Goal: Task Accomplishment & Management: Complete application form

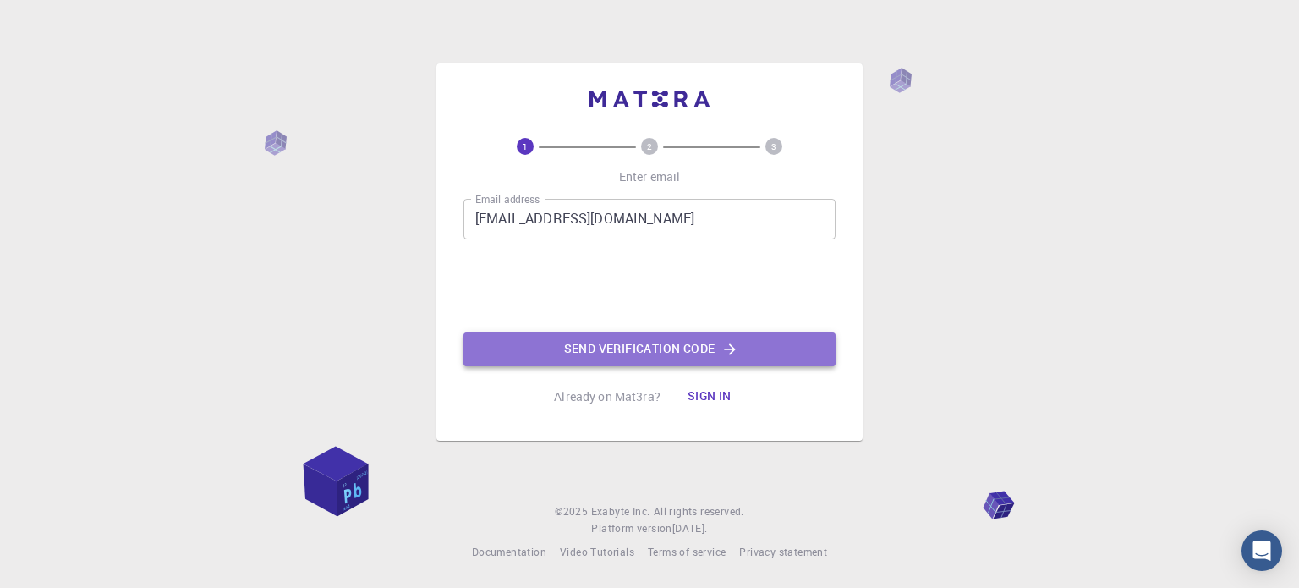
click at [568, 342] on button "Send verification code" at bounding box center [649, 349] width 372 height 34
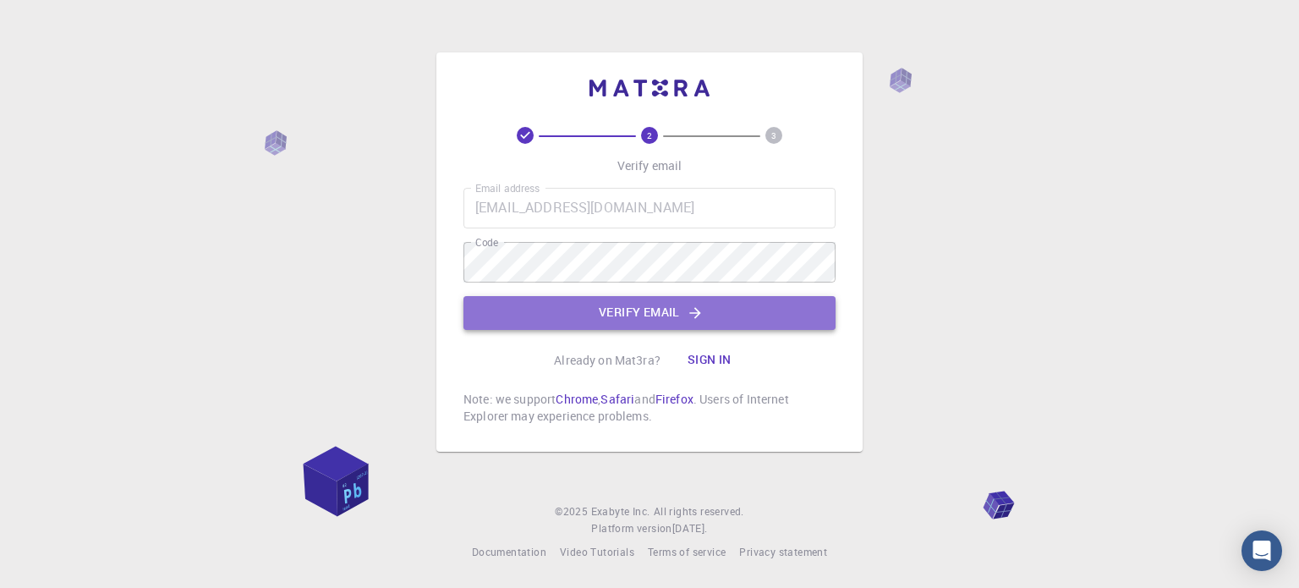
click at [540, 307] on button "Verify email" at bounding box center [649, 313] width 372 height 34
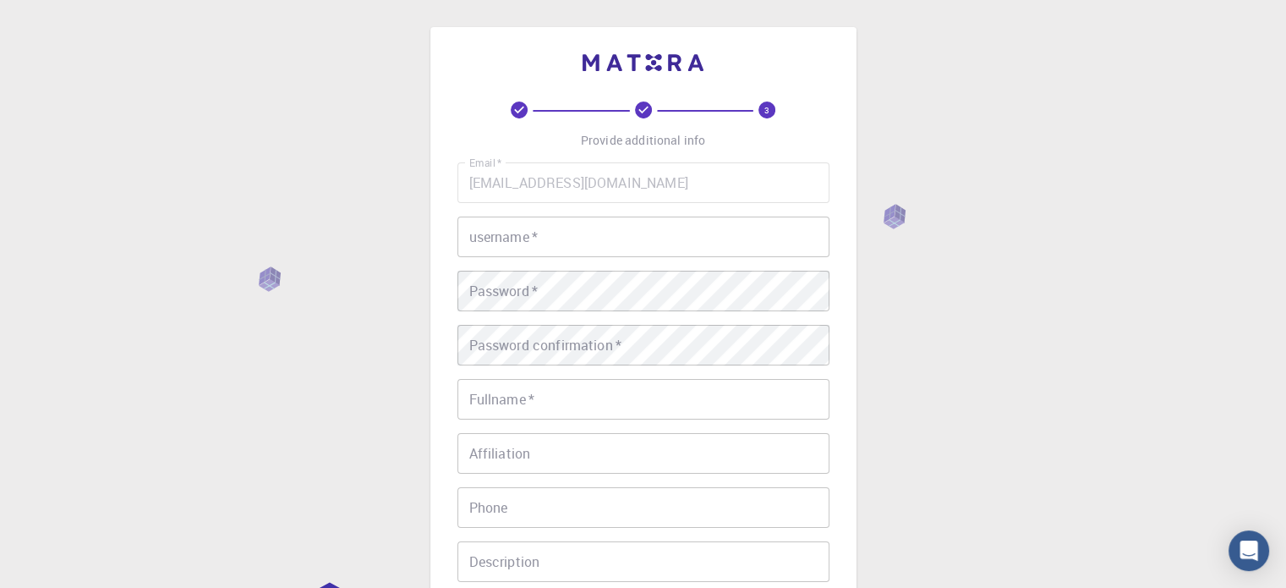
click at [504, 241] on input "username   *" at bounding box center [644, 237] width 372 height 41
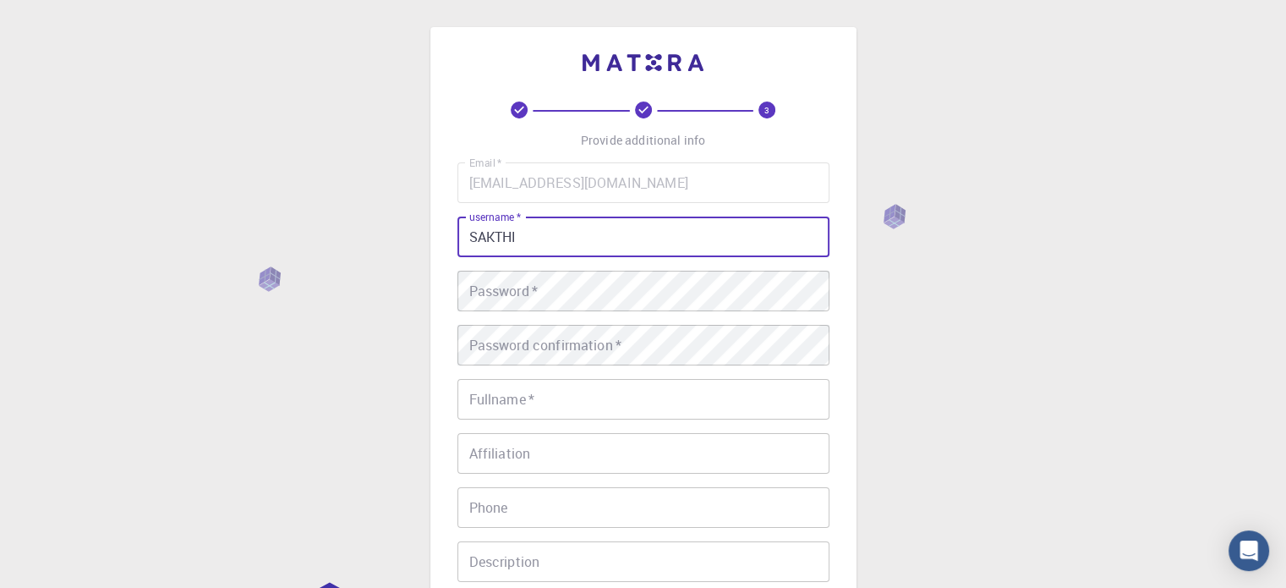
type input "SAKTHI"
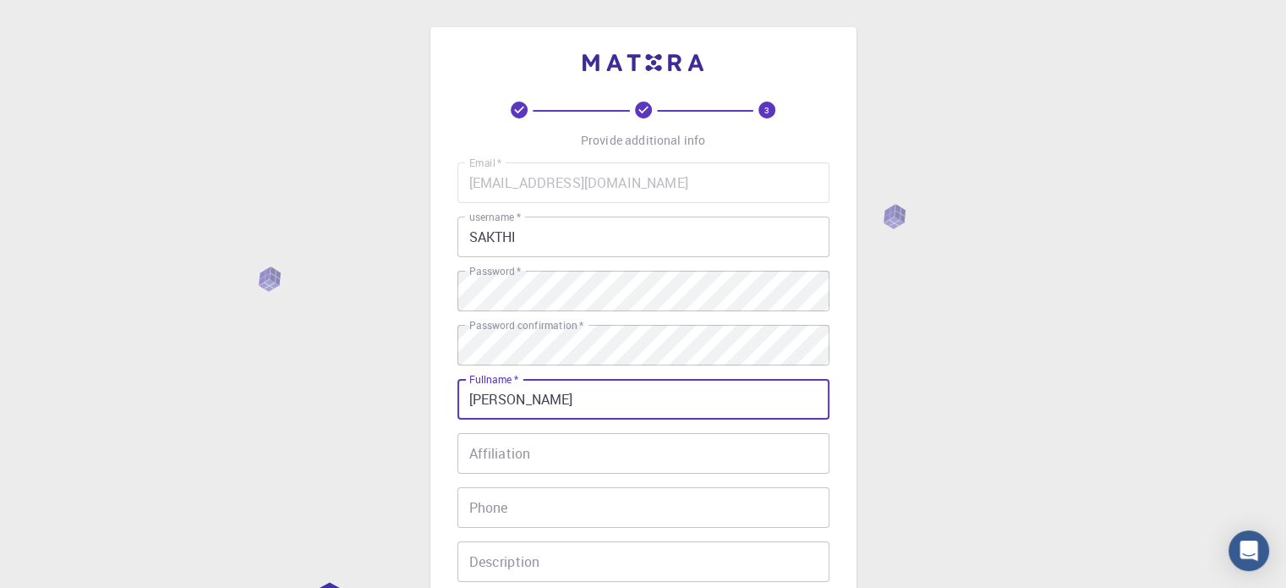
type input "[PERSON_NAME]"
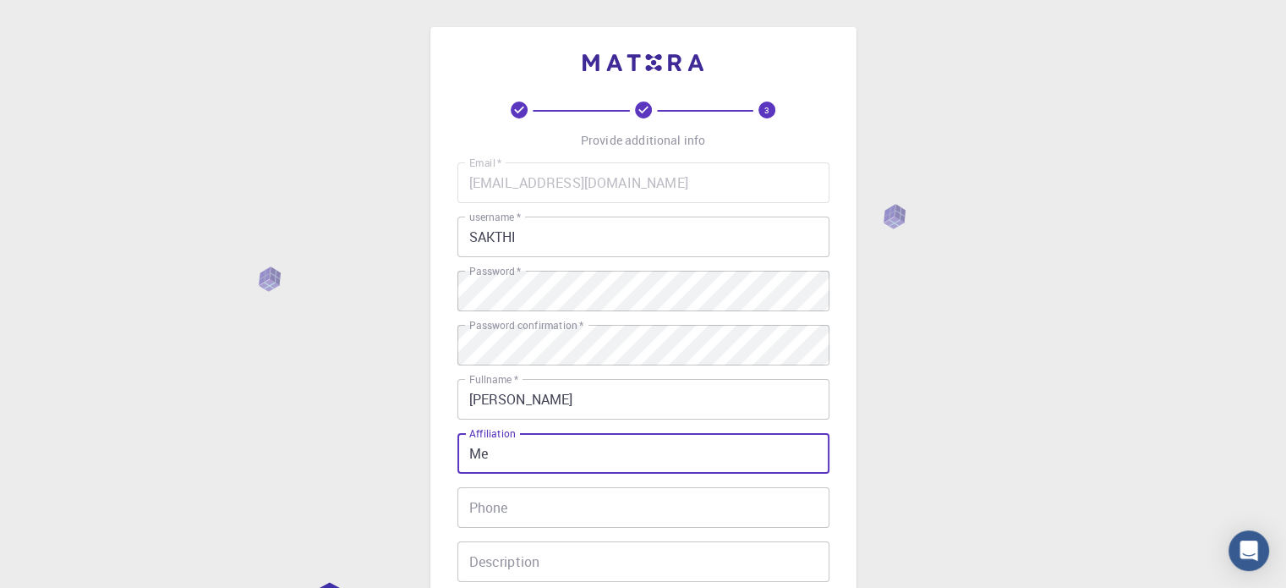
click at [518, 442] on input "Me" at bounding box center [644, 453] width 372 height 41
type input "Mr"
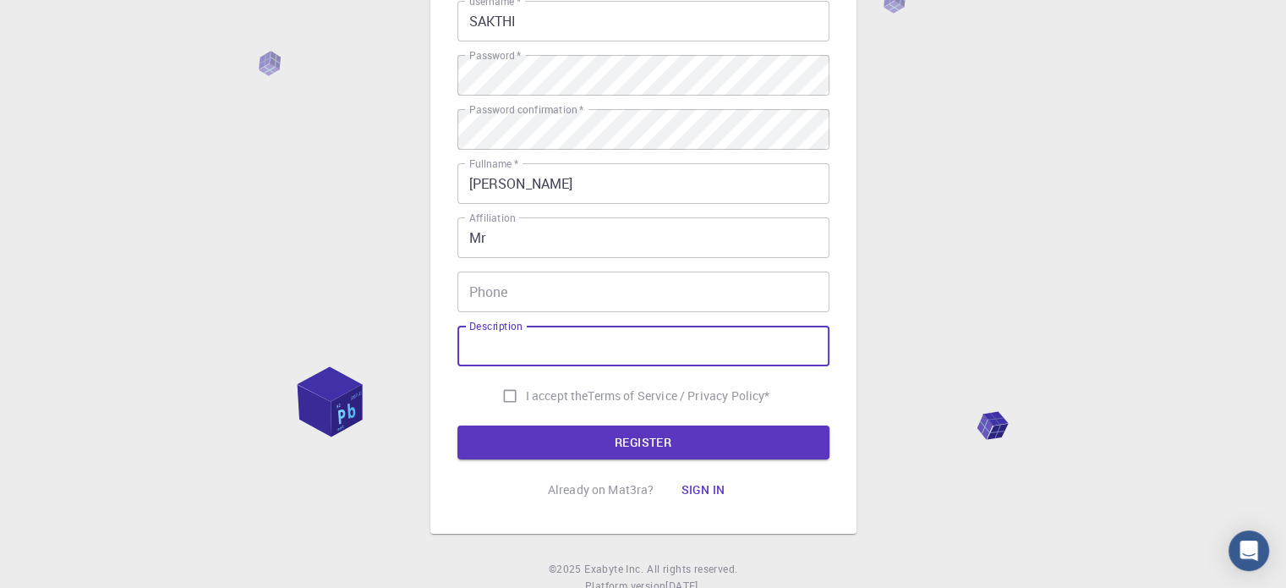
scroll to position [217, 0]
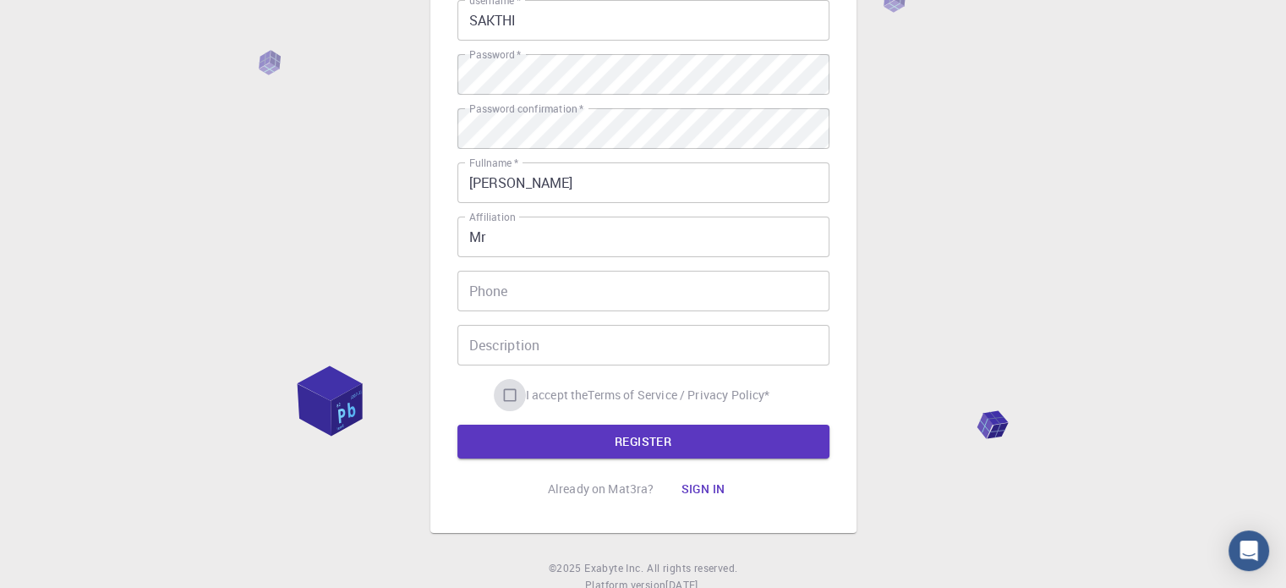
click at [506, 397] on input "I accept the Terms of Service / Privacy Policy *" at bounding box center [510, 395] width 32 height 32
checkbox input "true"
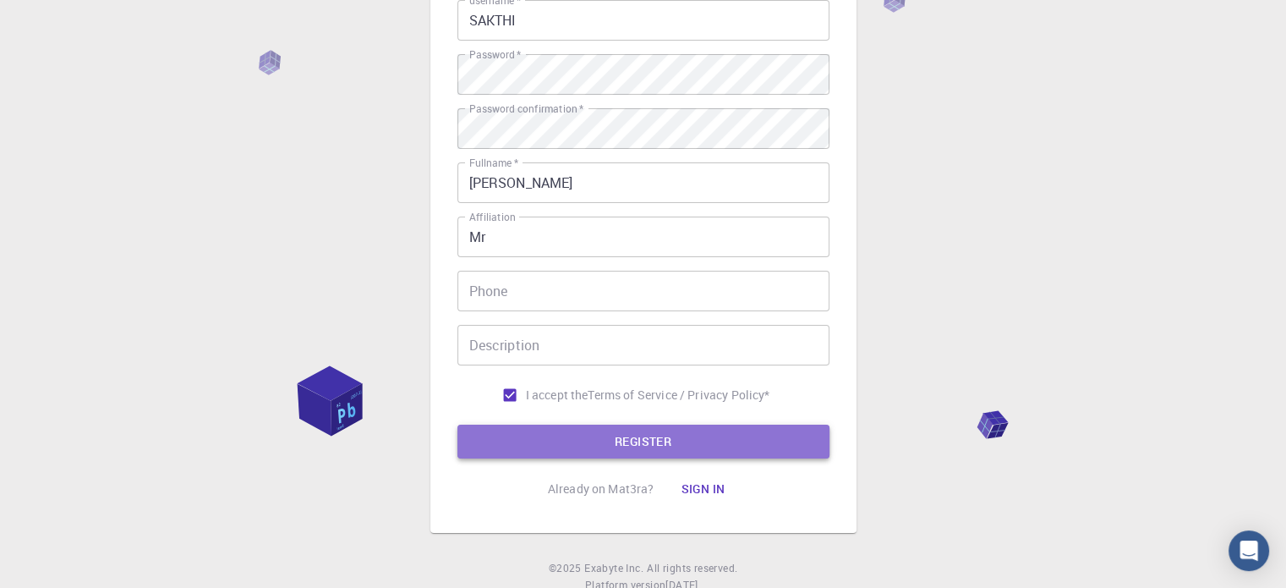
click at [513, 432] on button "REGISTER" at bounding box center [644, 442] width 372 height 34
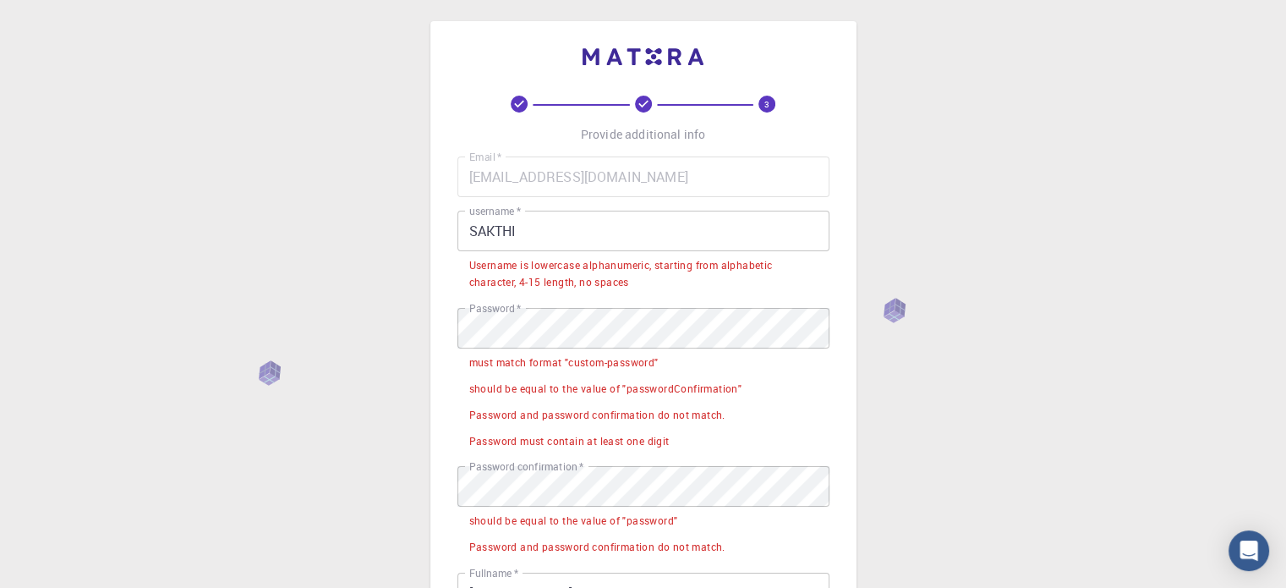
scroll to position [3, 0]
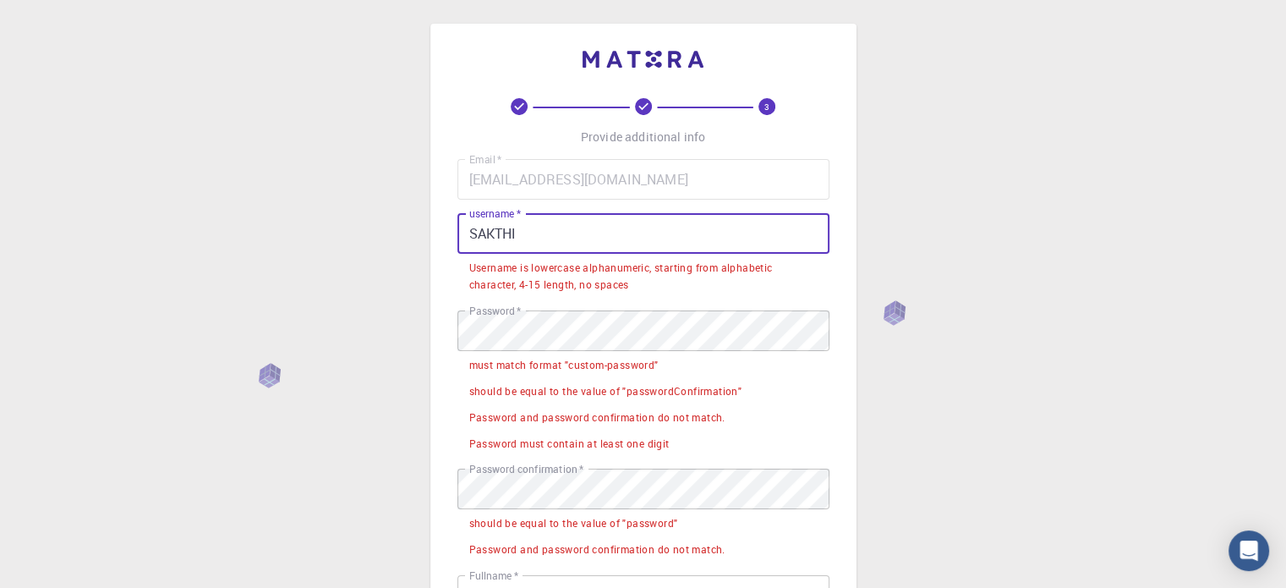
click at [531, 224] on input "SAKTHI" at bounding box center [644, 233] width 372 height 41
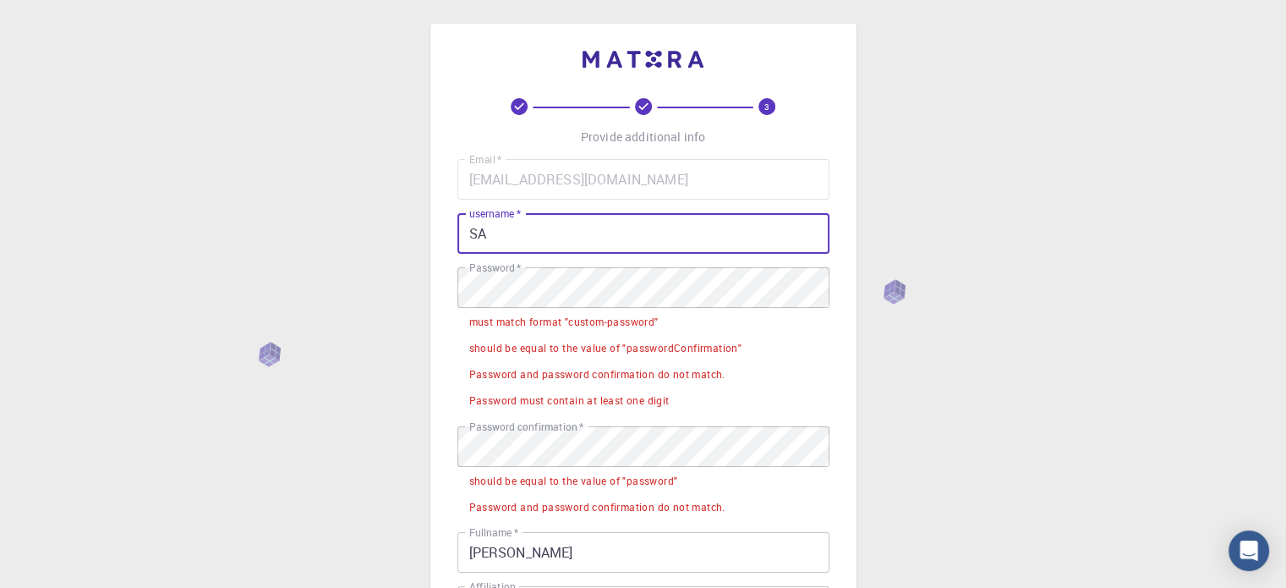
type input "S"
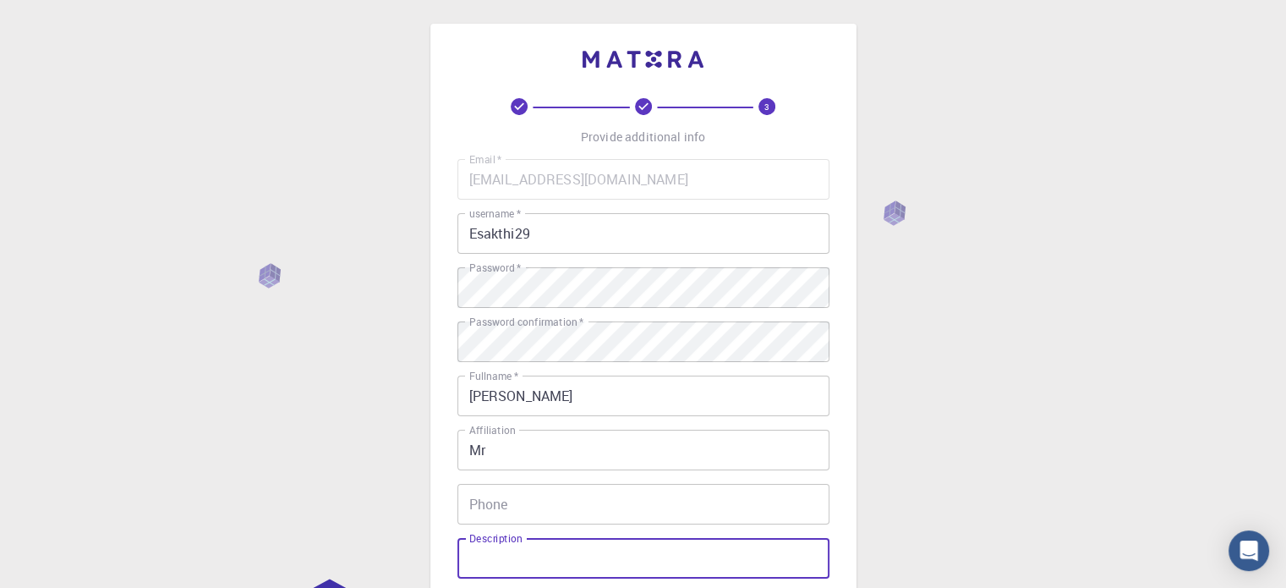
scroll to position [272, 0]
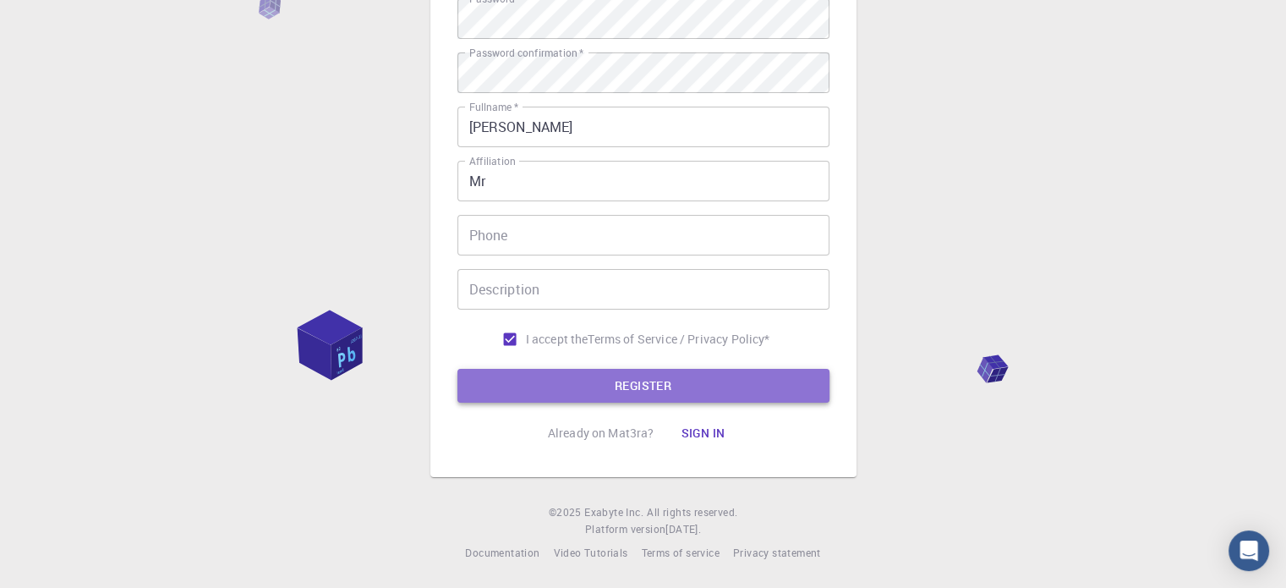
click at [532, 390] on button "REGISTER" at bounding box center [644, 386] width 372 height 34
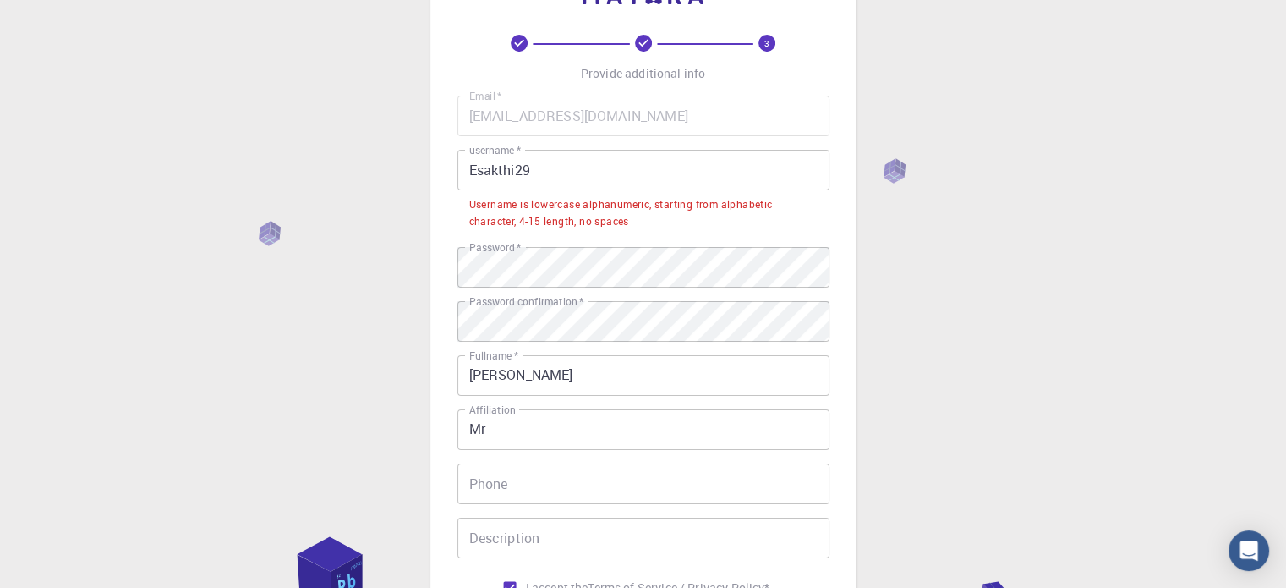
scroll to position [66, 0]
drag, startPoint x: 475, startPoint y: 168, endPoint x: 403, endPoint y: 175, distance: 72.2
click at [403, 175] on div "3 Provide additional info Email   * [EMAIL_ADDRESS][DOMAIN_NAME] Email   * user…" at bounding box center [643, 386] width 1286 height 904
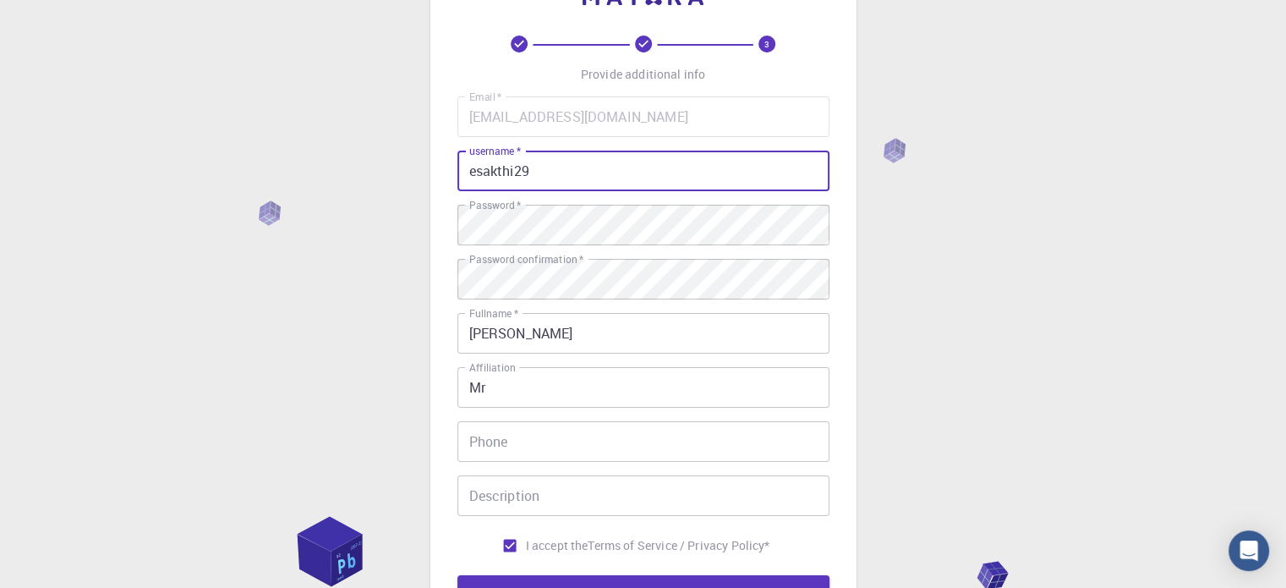
scroll to position [272, 0]
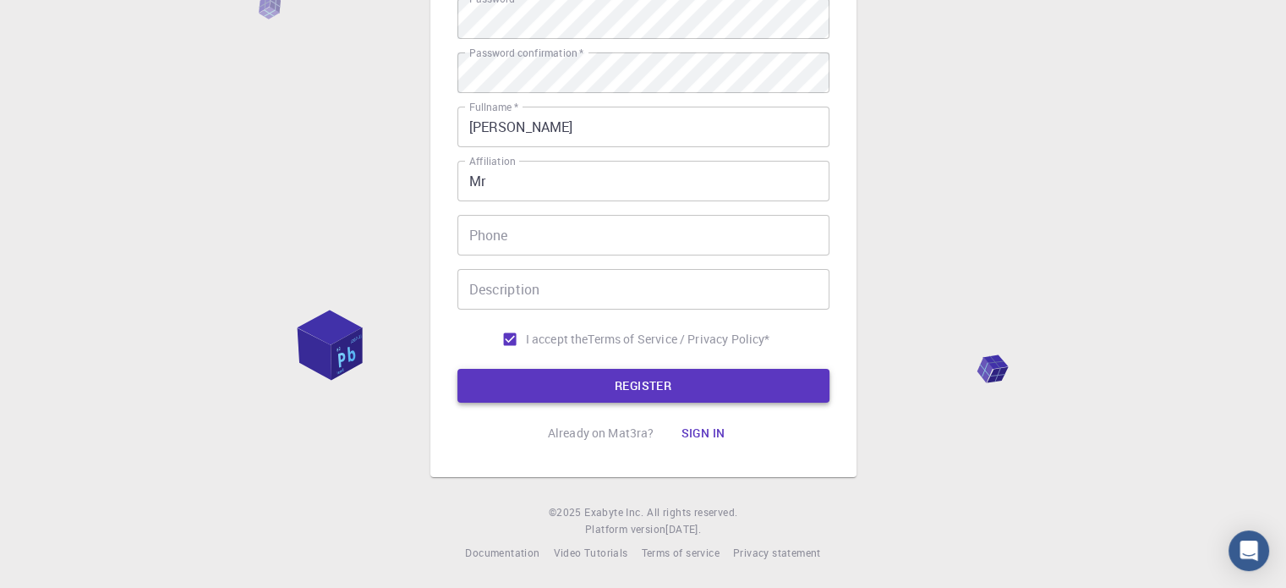
type input "esakthi29"
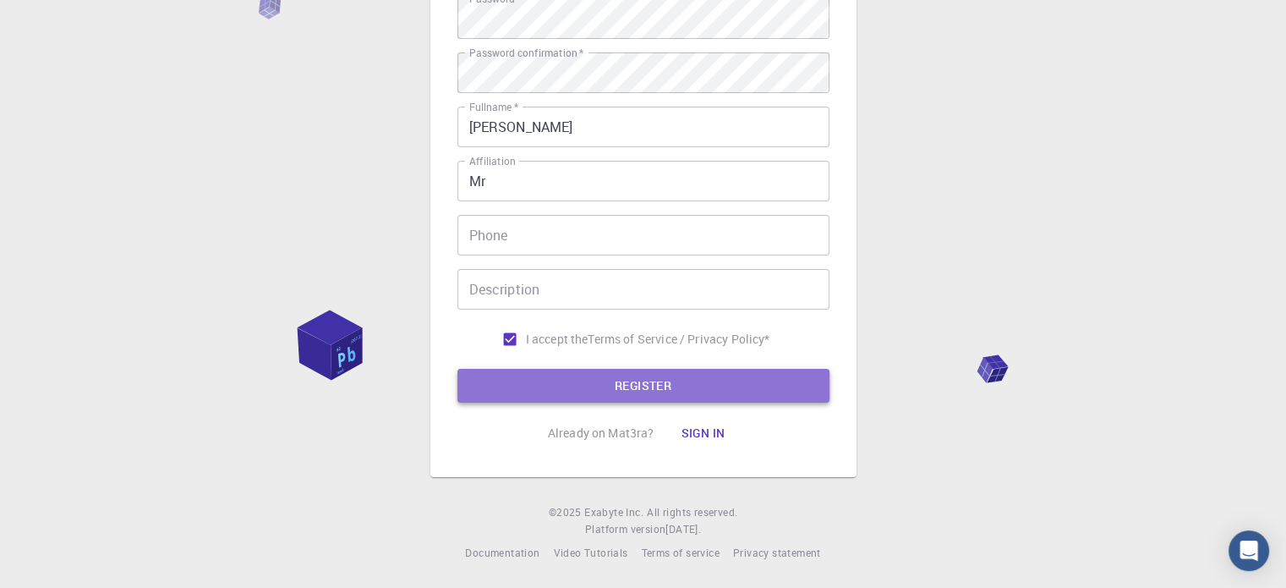
click at [590, 379] on button "REGISTER" at bounding box center [644, 386] width 372 height 34
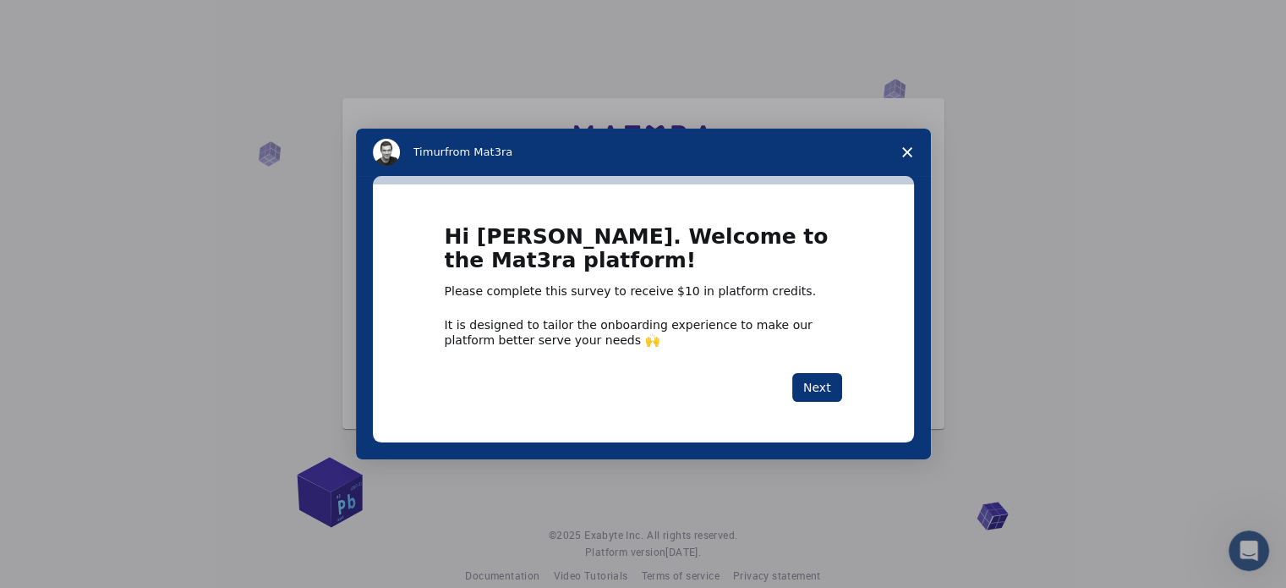
click at [902, 149] on icon "Close survey" at bounding box center [907, 152] width 10 height 10
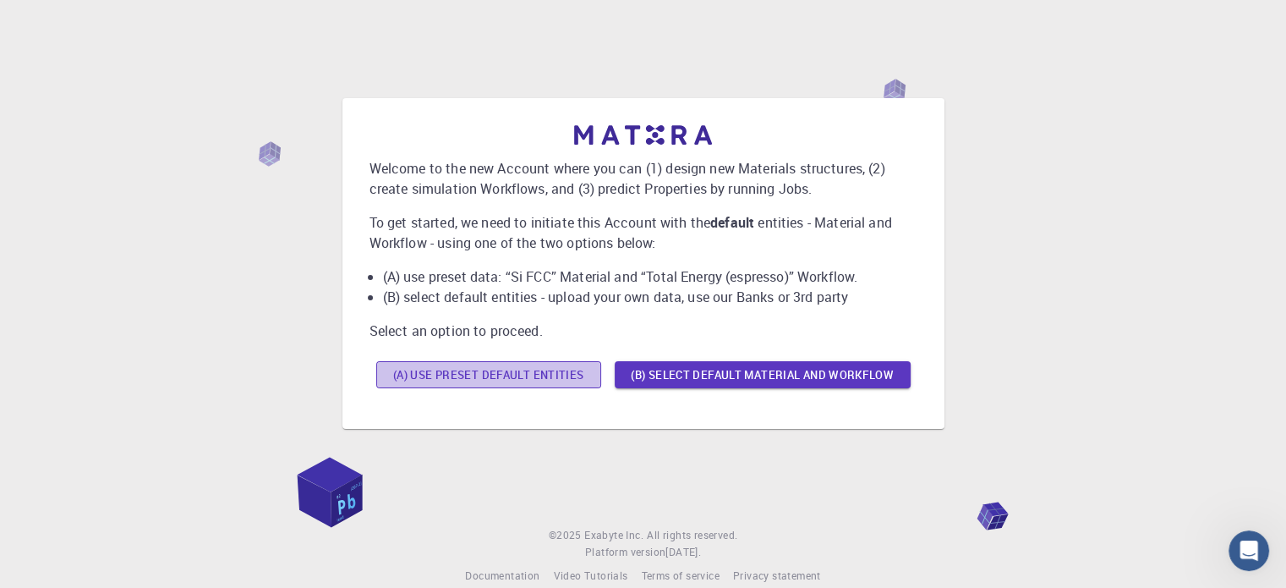
click at [512, 381] on button "(A) Use preset default entities" at bounding box center [488, 374] width 225 height 27
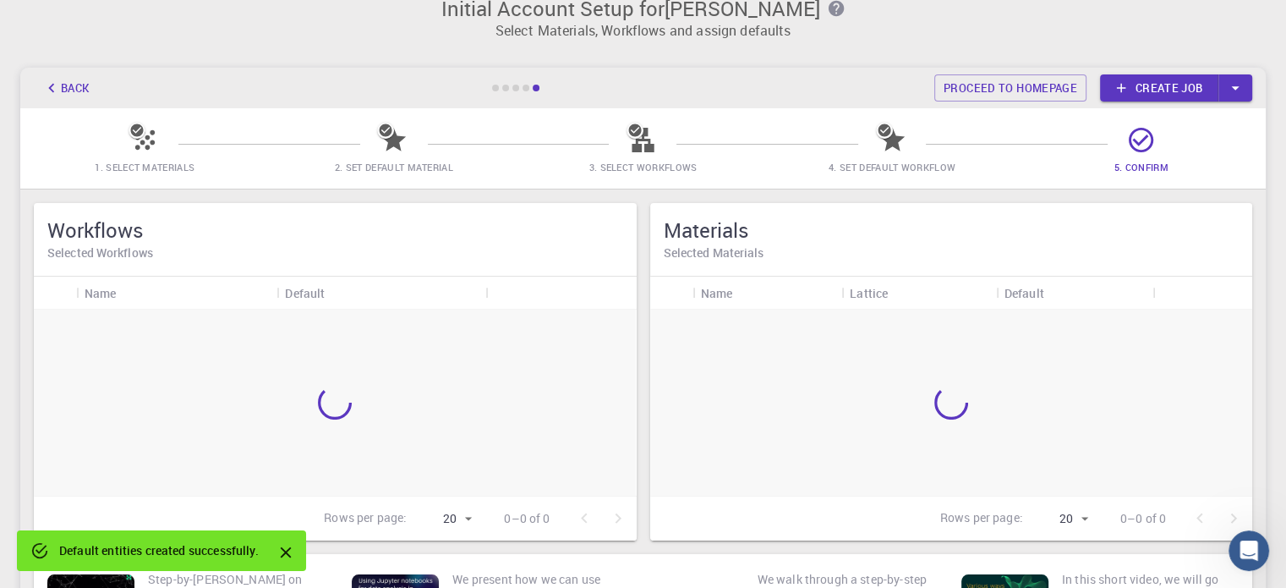
scroll to position [74, 0]
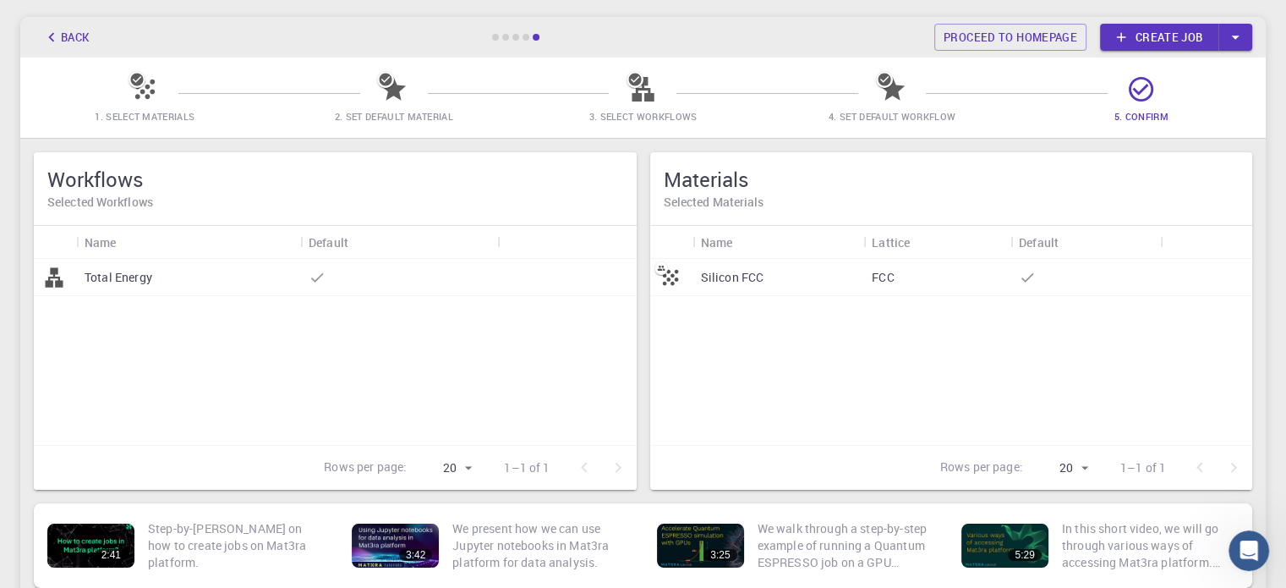
click at [190, 287] on div "Total Energy" at bounding box center [188, 277] width 224 height 37
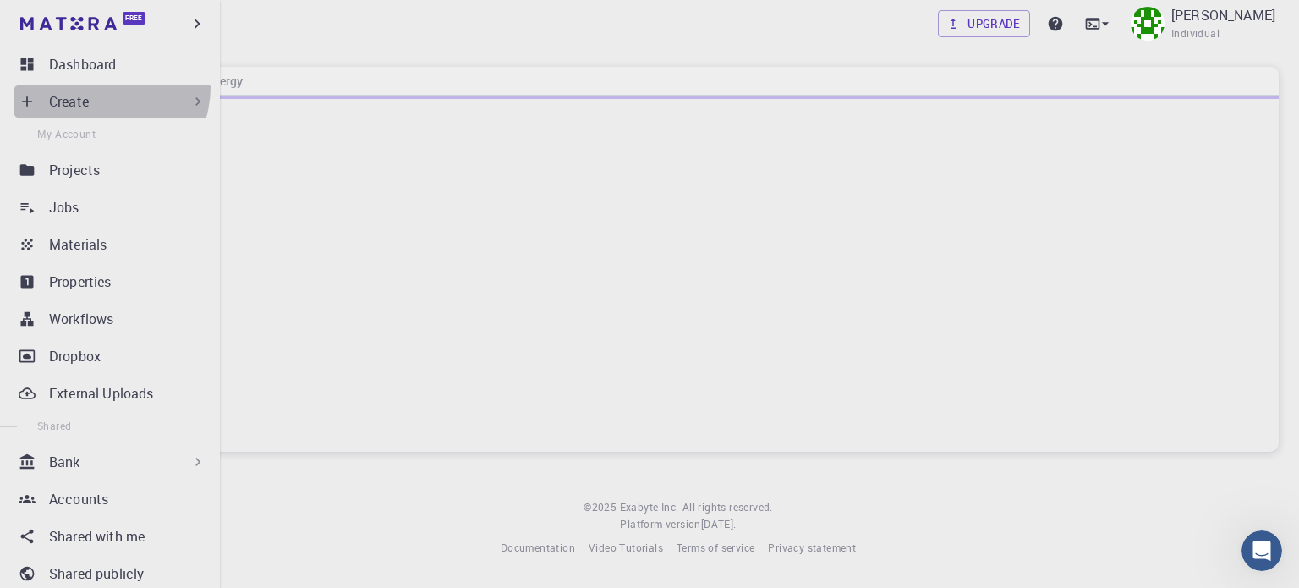
click at [96, 86] on div "Create" at bounding box center [114, 102] width 200 height 34
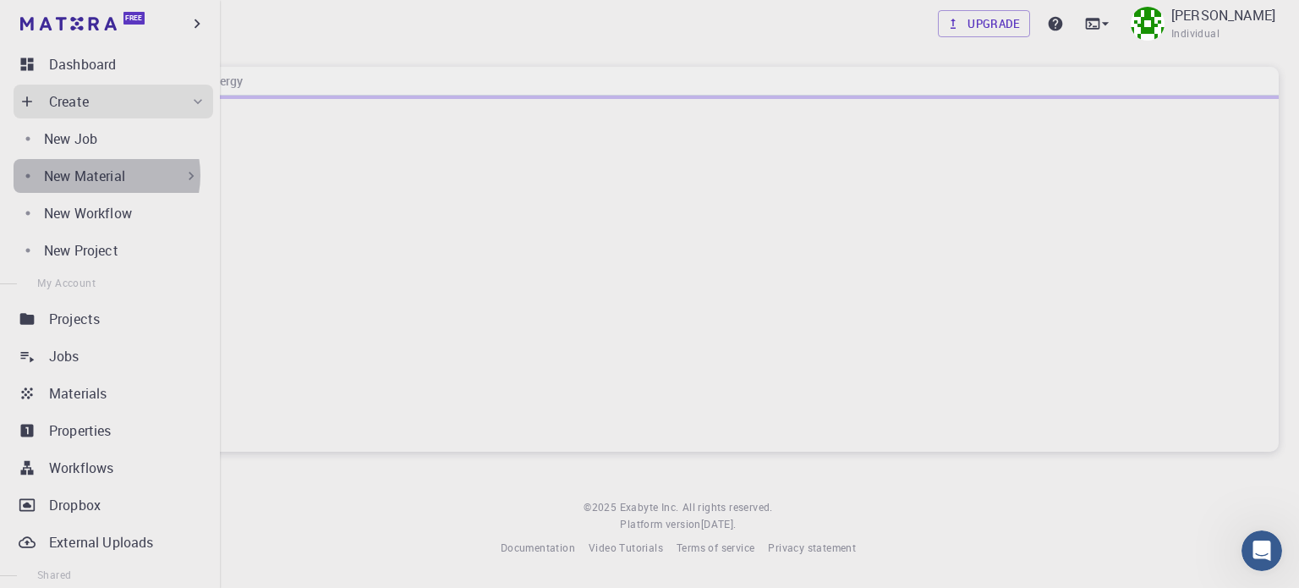
click at [101, 175] on p "New Material" at bounding box center [84, 176] width 81 height 20
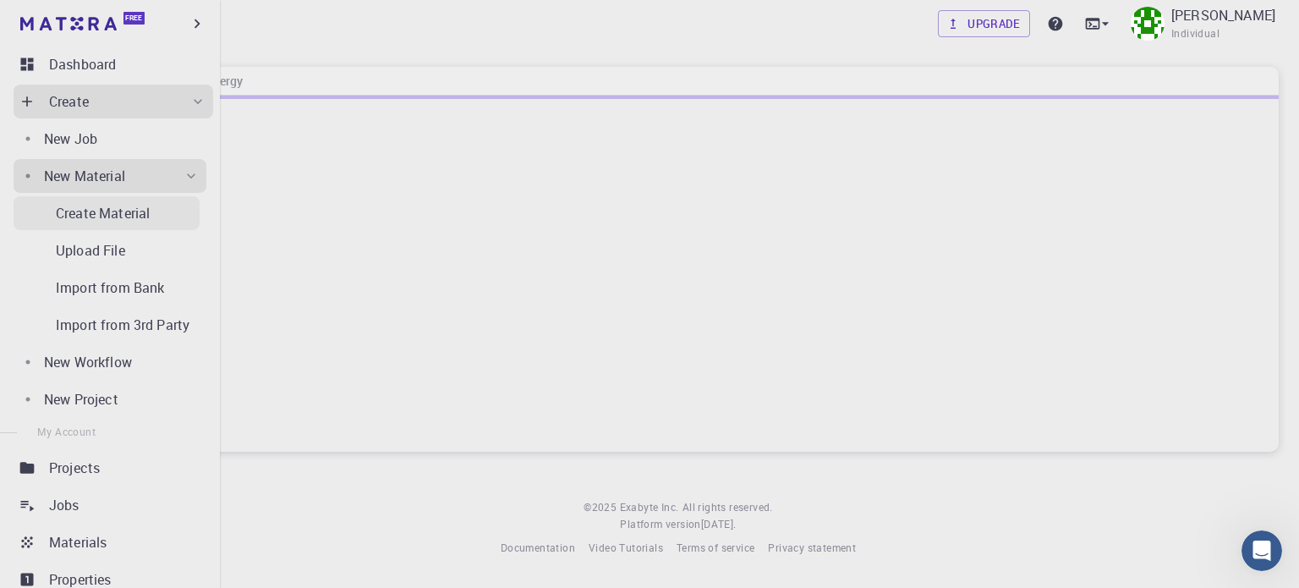
click at [105, 216] on p "Create Material" at bounding box center [103, 213] width 94 height 20
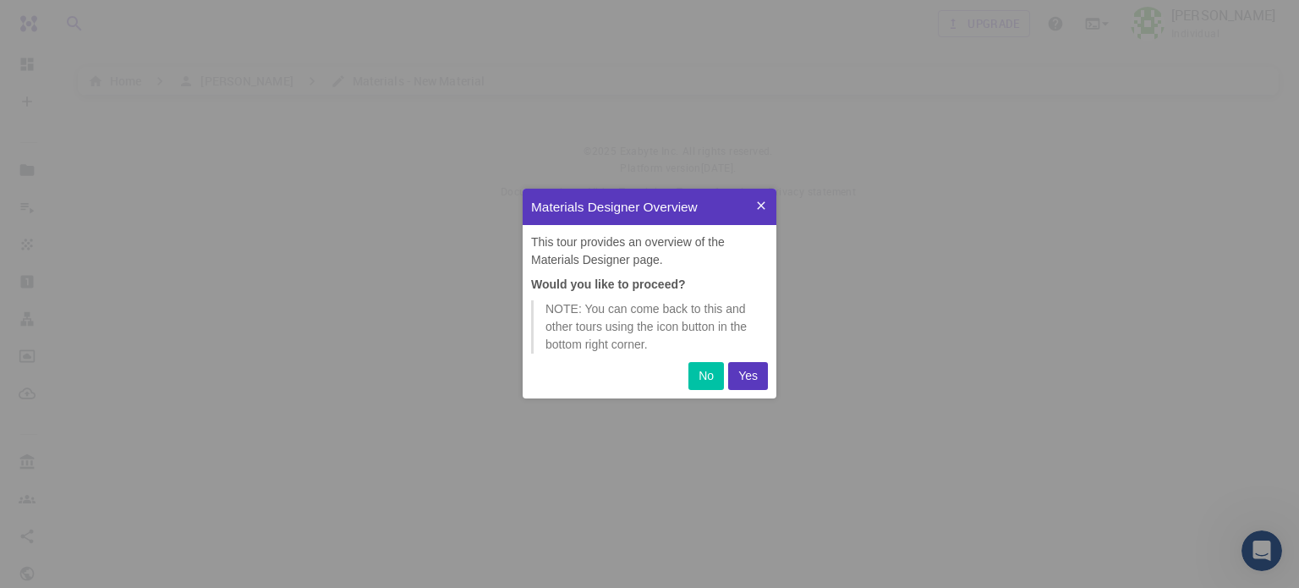
scroll to position [196, 240]
click at [741, 378] on p "Yes" at bounding box center [747, 376] width 19 height 18
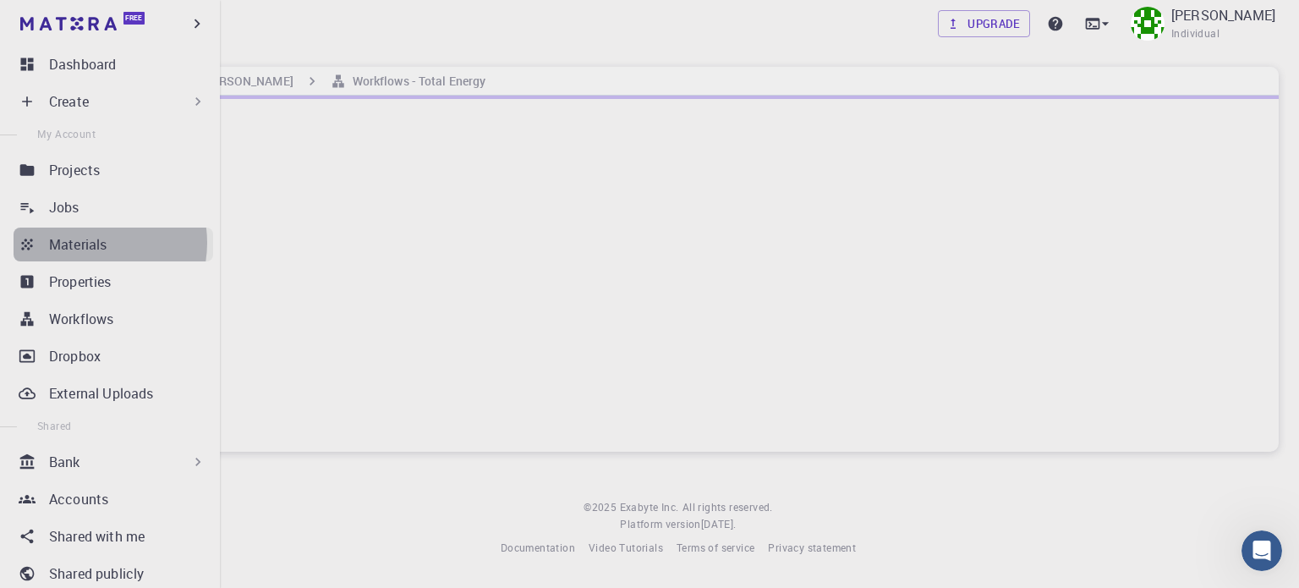
click at [90, 243] on p "Materials" at bounding box center [78, 244] width 58 height 20
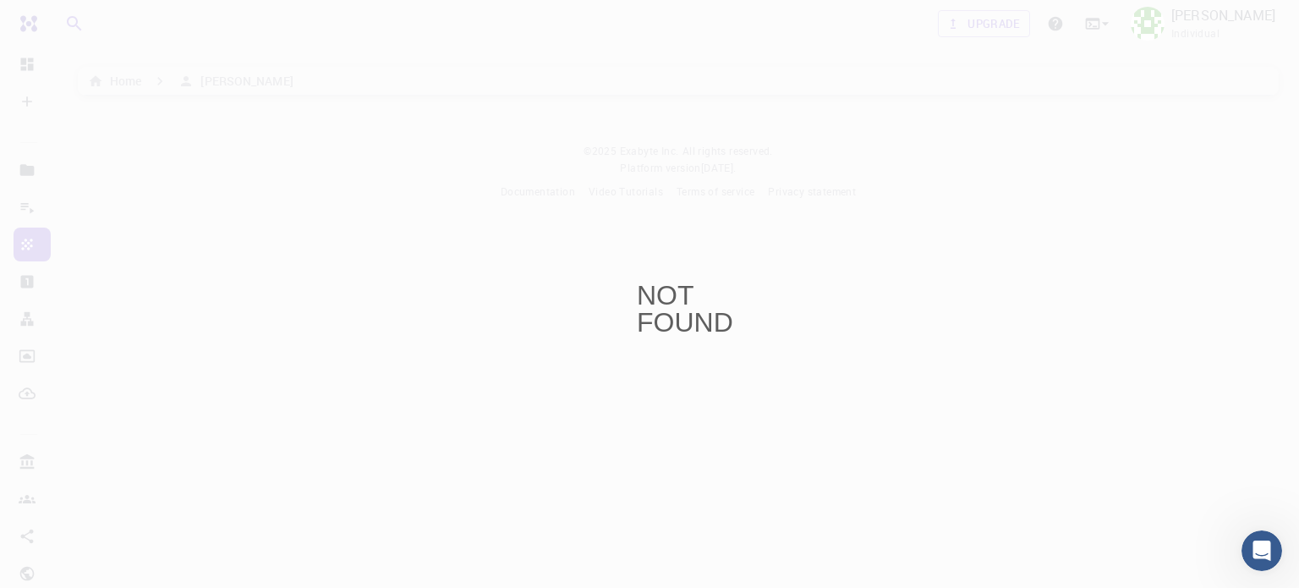
click at [310, 354] on div "NOT FOUND" at bounding box center [649, 294] width 1299 height 588
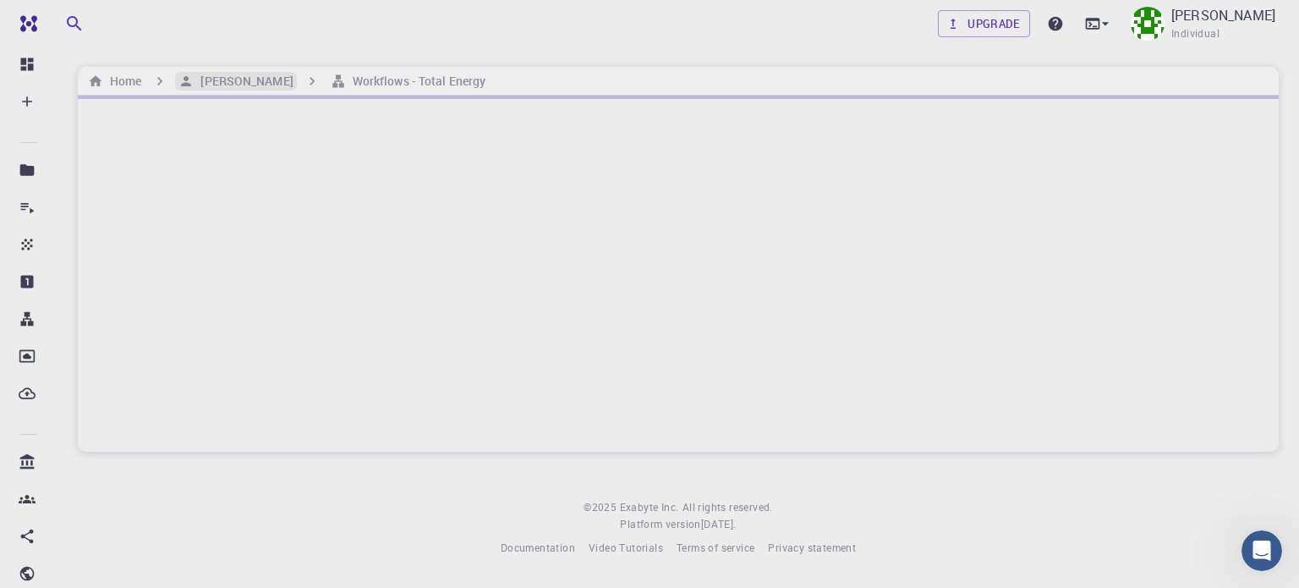
click at [244, 82] on h6 "[PERSON_NAME]" at bounding box center [243, 81] width 99 height 19
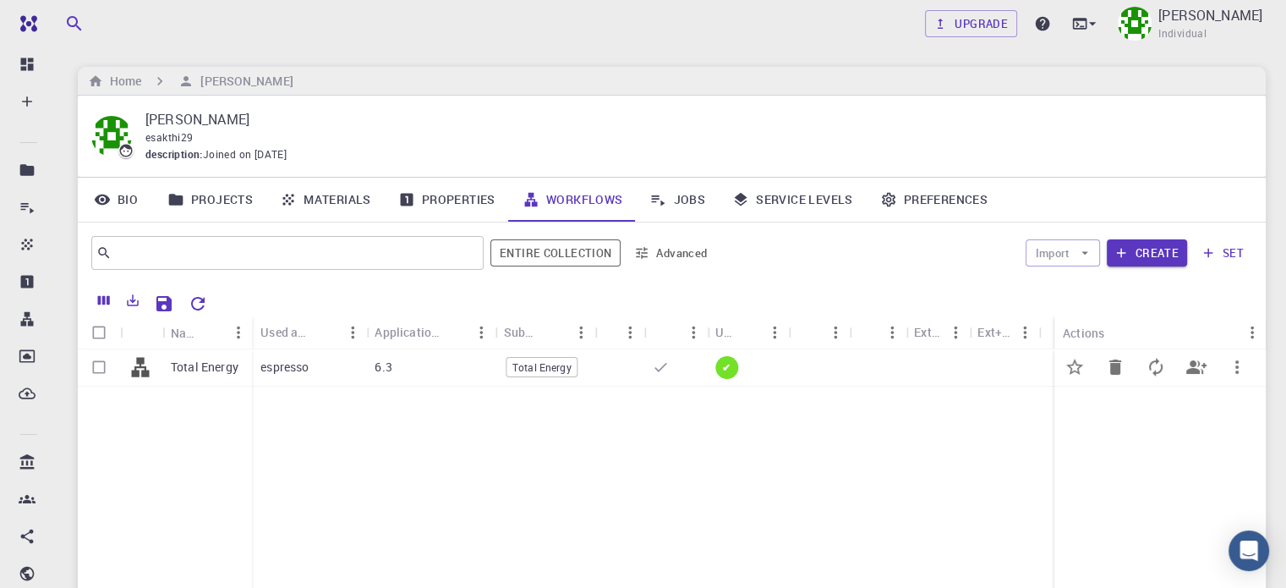
click at [651, 370] on div at bounding box center [675, 367] width 63 height 37
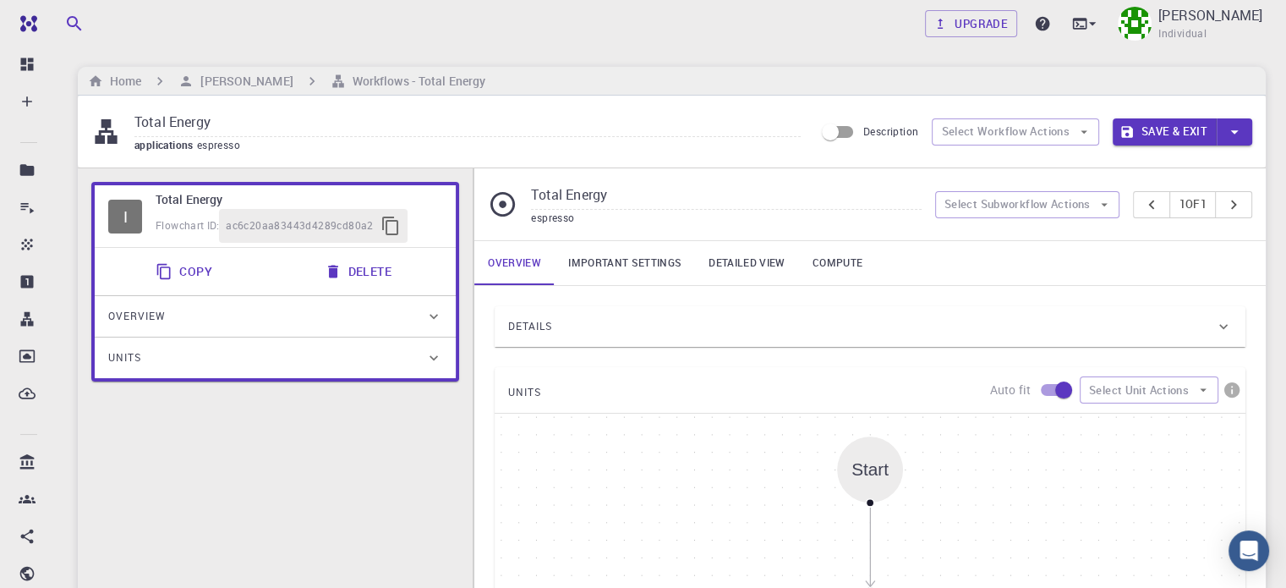
drag, startPoint x: 642, startPoint y: 529, endPoint x: 548, endPoint y: 341, distance: 210.7
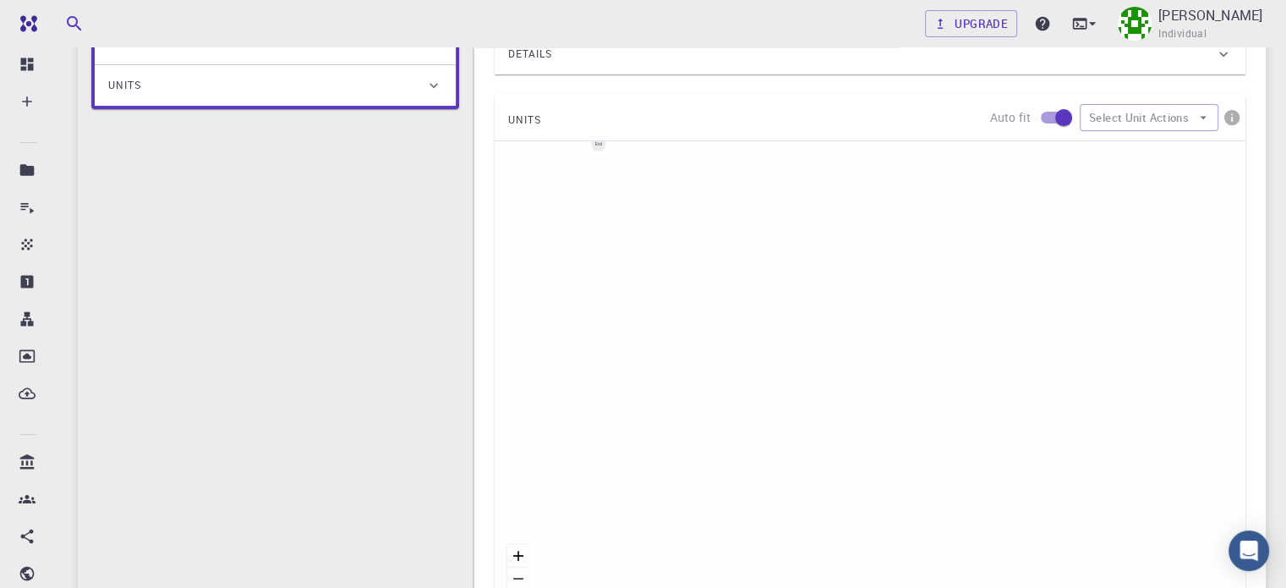
scroll to position [277, 0]
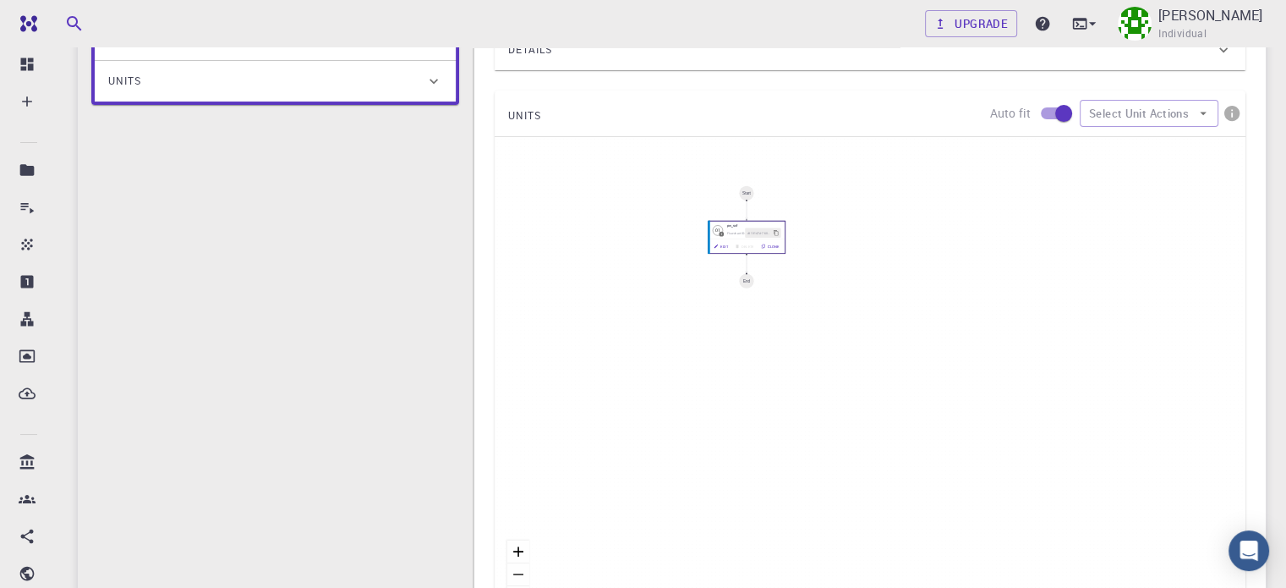
drag, startPoint x: 601, startPoint y: 139, endPoint x: 793, endPoint y: 344, distance: 281.2
click at [750, 283] on div "End" at bounding box center [746, 281] width 7 height 4
click at [768, 312] on button "Edit" at bounding box center [762, 311] width 23 height 11
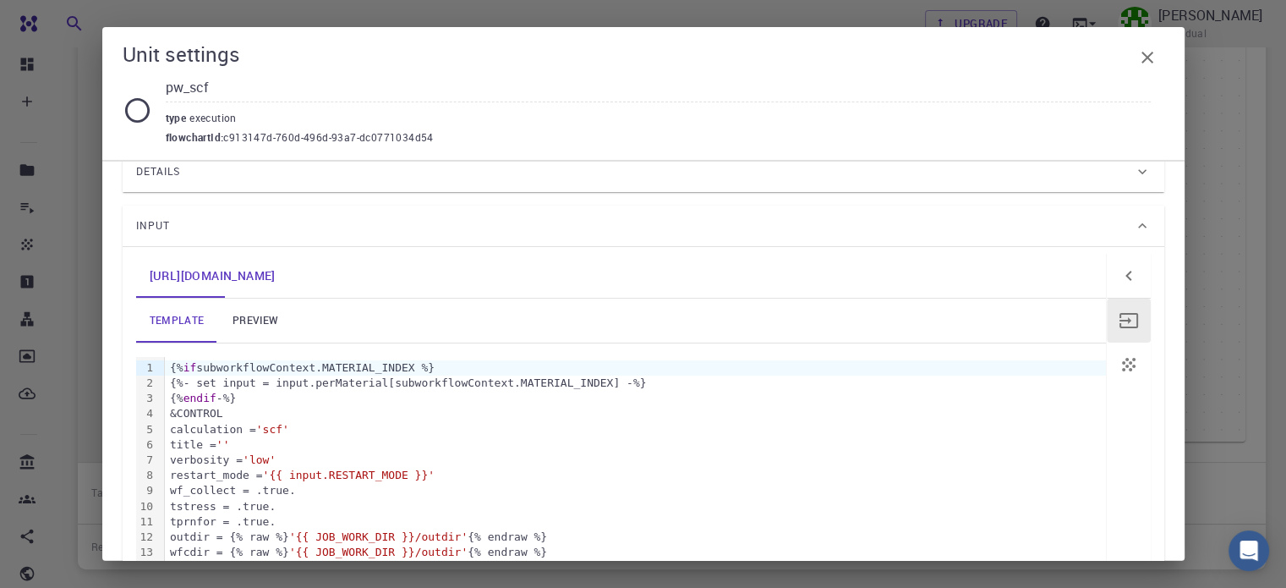
scroll to position [0, 0]
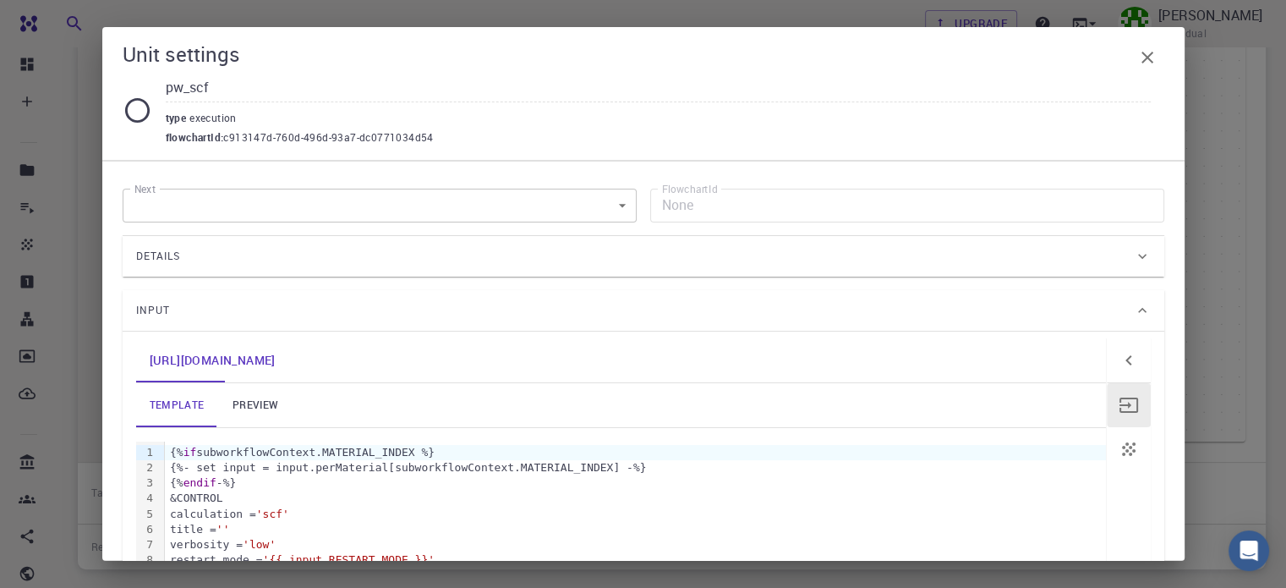
click at [474, 205] on body "Free Dashboard Create New Job New Material Create Material Upload File Import f…" at bounding box center [643, 110] width 1286 height 1181
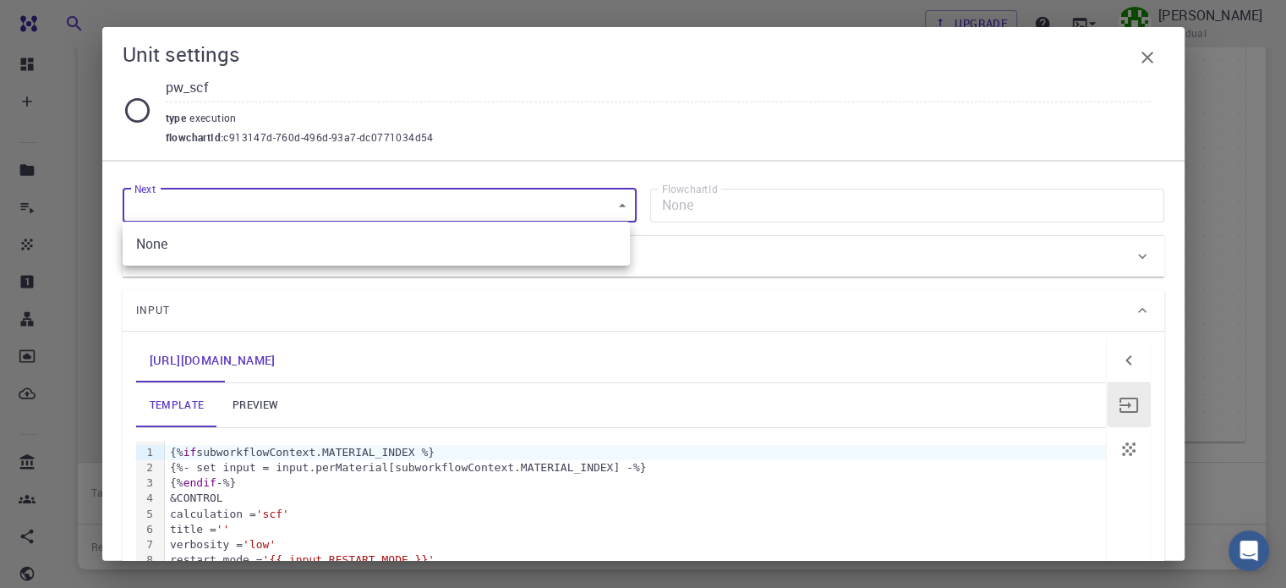
click at [474, 205] on div at bounding box center [643, 294] width 1286 height 588
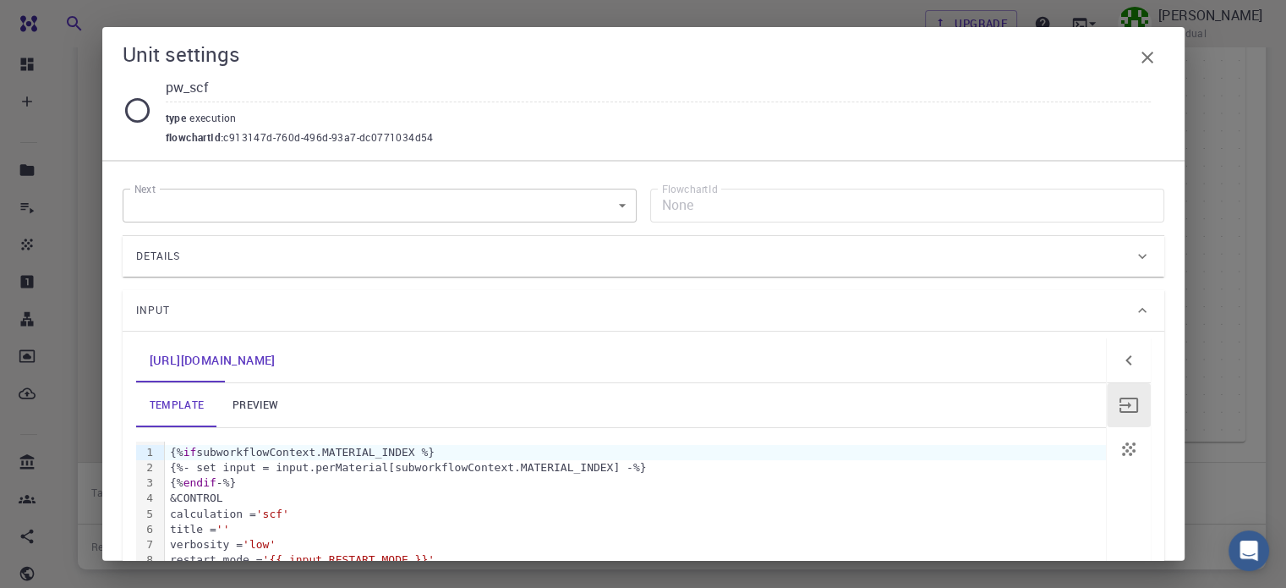
click at [430, 256] on div "Details" at bounding box center [635, 256] width 998 height 27
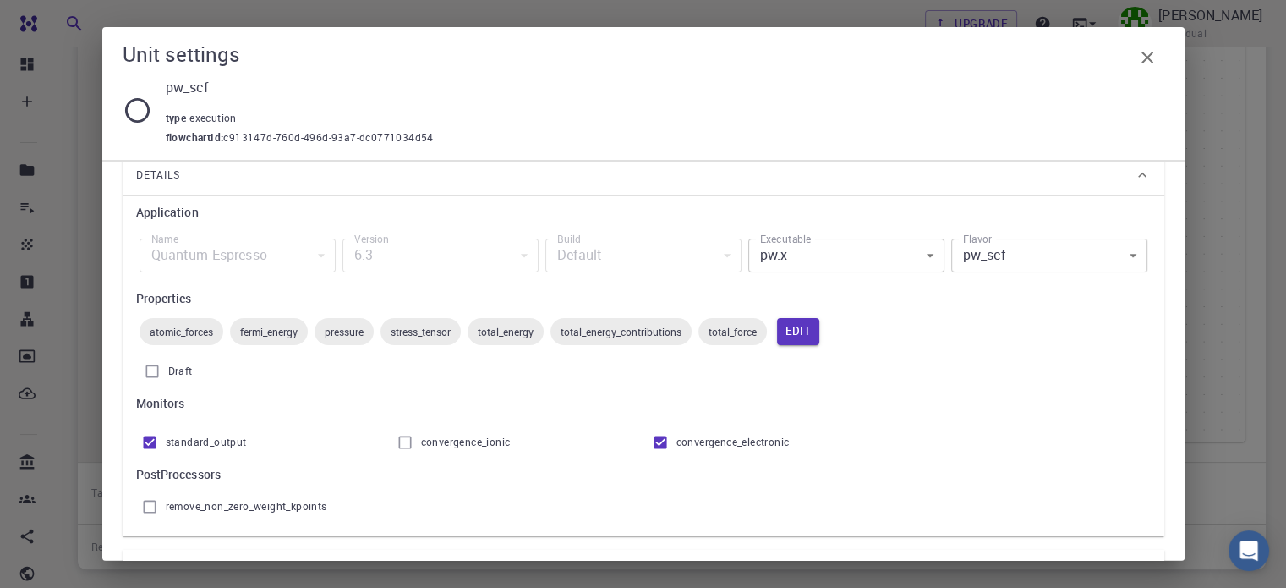
scroll to position [101, 0]
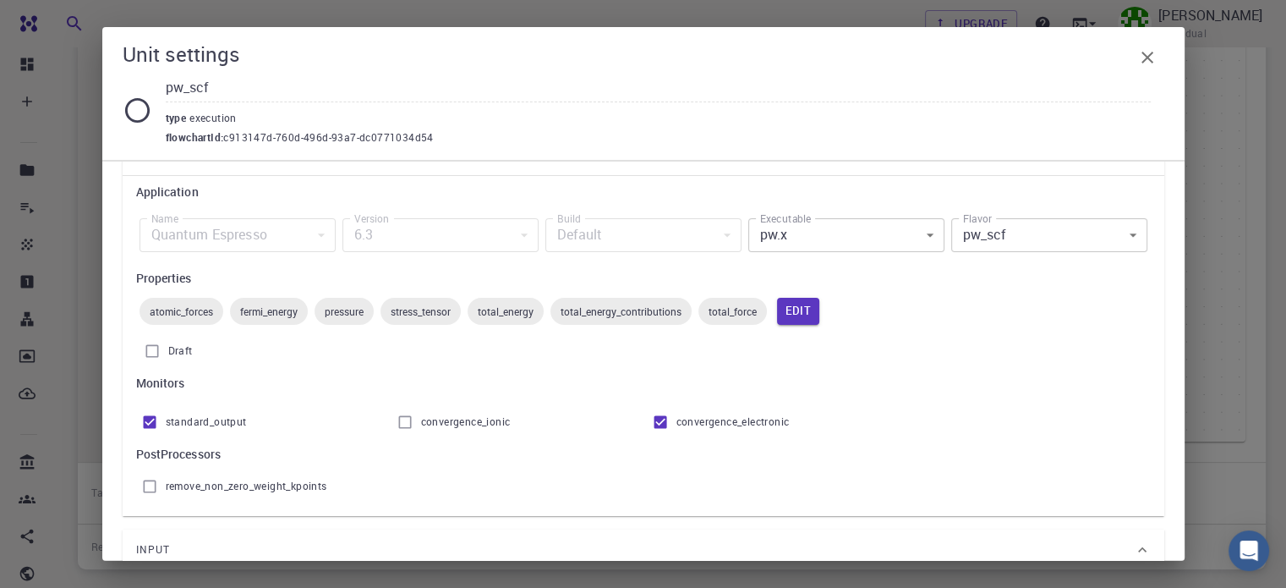
click at [200, 314] on span "atomic_forces" at bounding box center [182, 311] width 84 height 14
click at [355, 317] on span "pressure" at bounding box center [344, 311] width 59 height 14
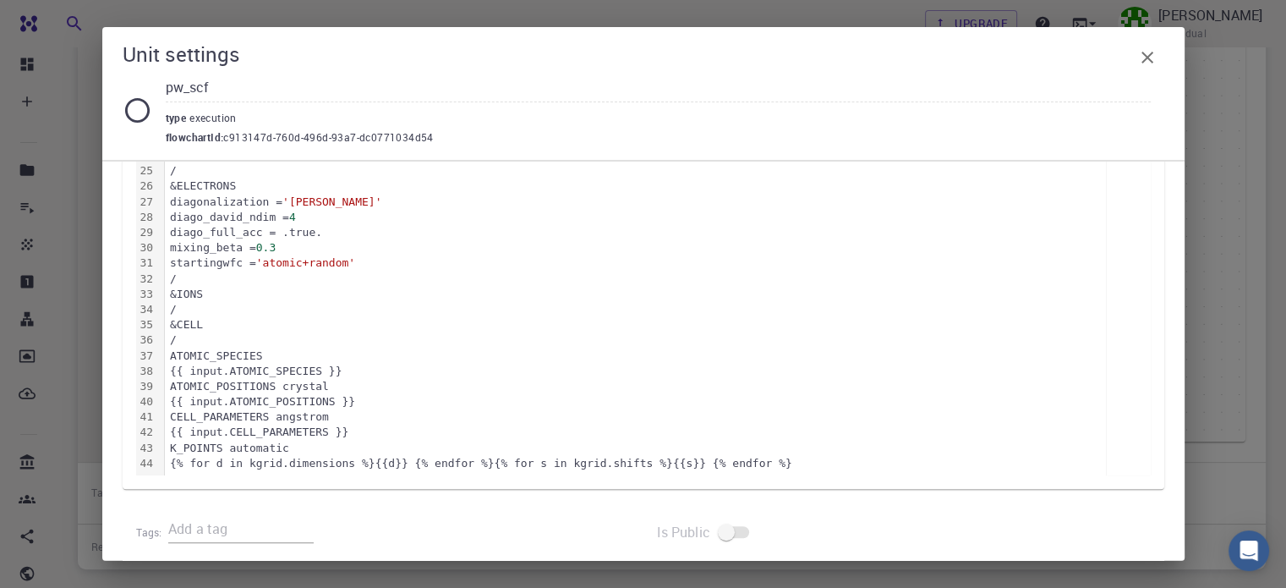
scroll to position [1006, 0]
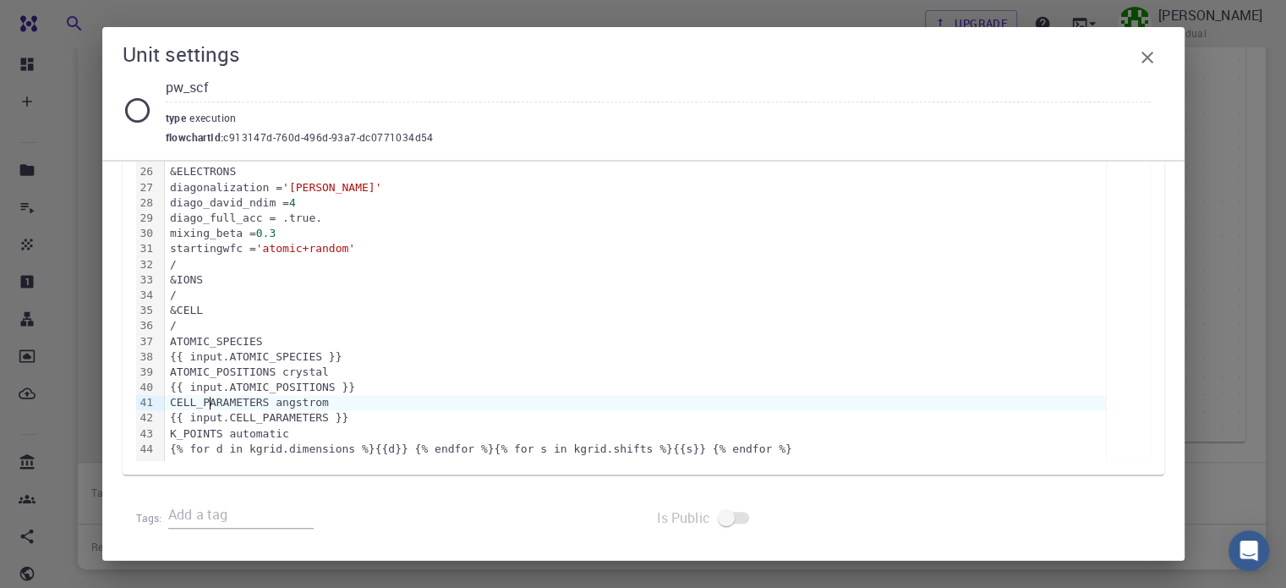
click at [208, 397] on div "CELL_PARAMETERS angstrom" at bounding box center [635, 402] width 941 height 15
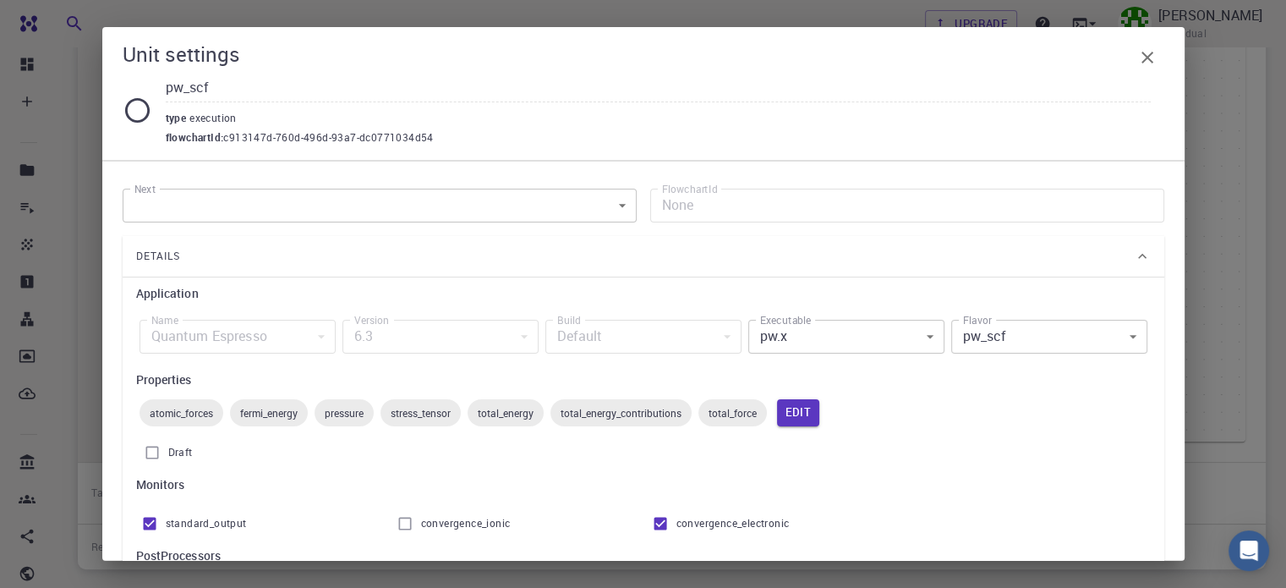
scroll to position [0, 0]
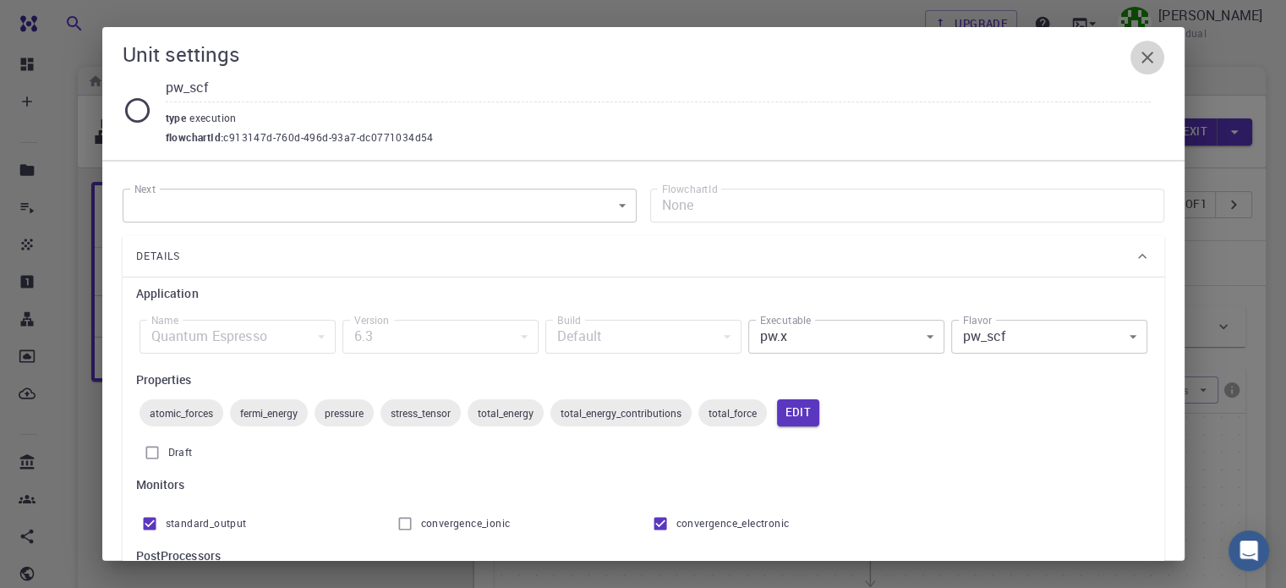
click at [1149, 60] on icon "button" at bounding box center [1148, 58] width 12 height 12
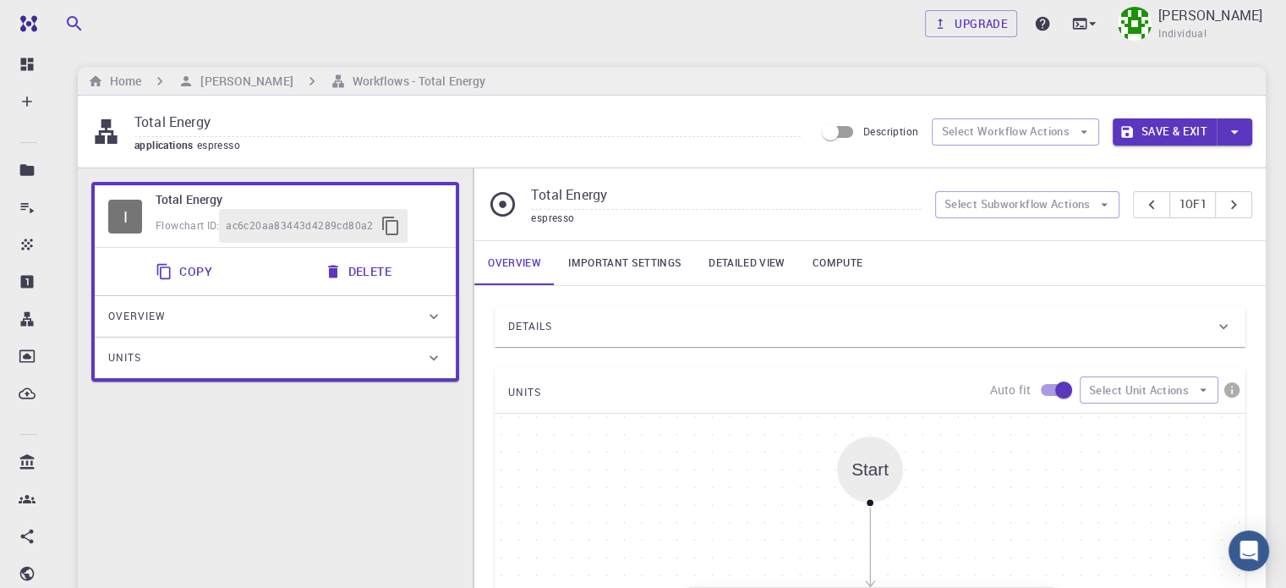
scroll to position [413, 0]
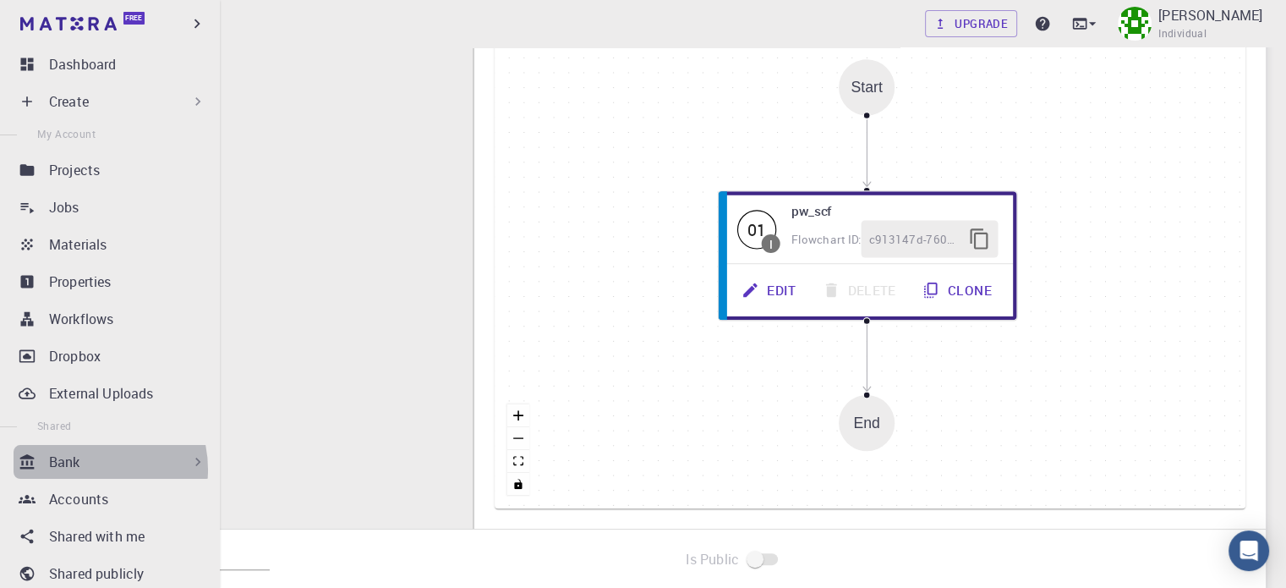
click at [85, 469] on div "Bank" at bounding box center [127, 462] width 157 height 20
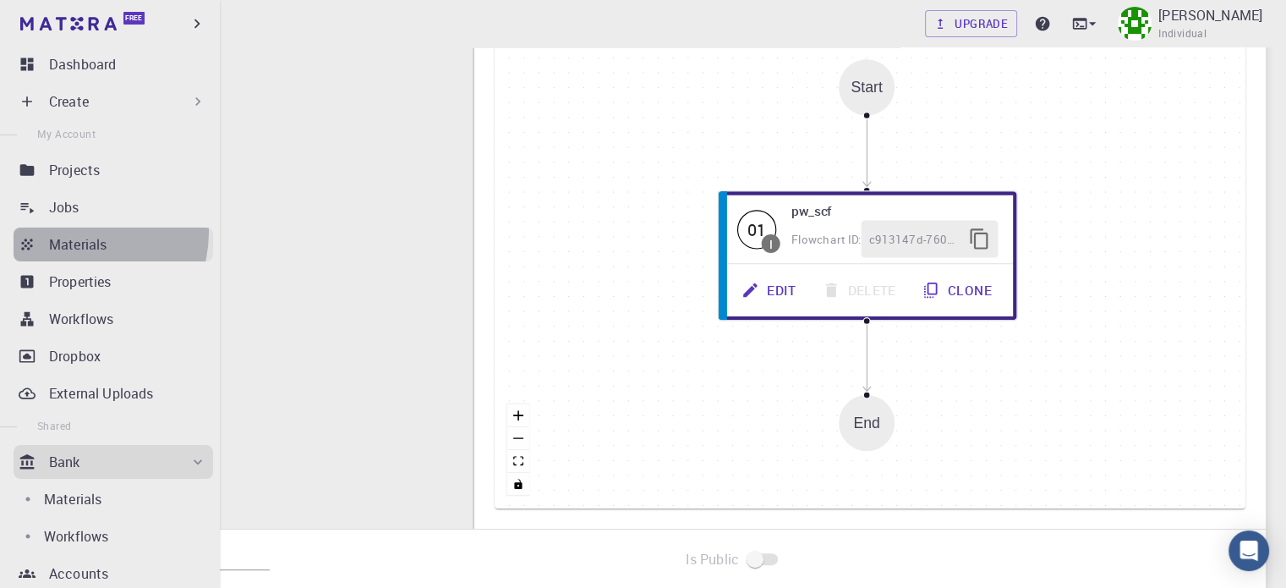
click at [74, 232] on link "Materials" at bounding box center [114, 245] width 200 height 34
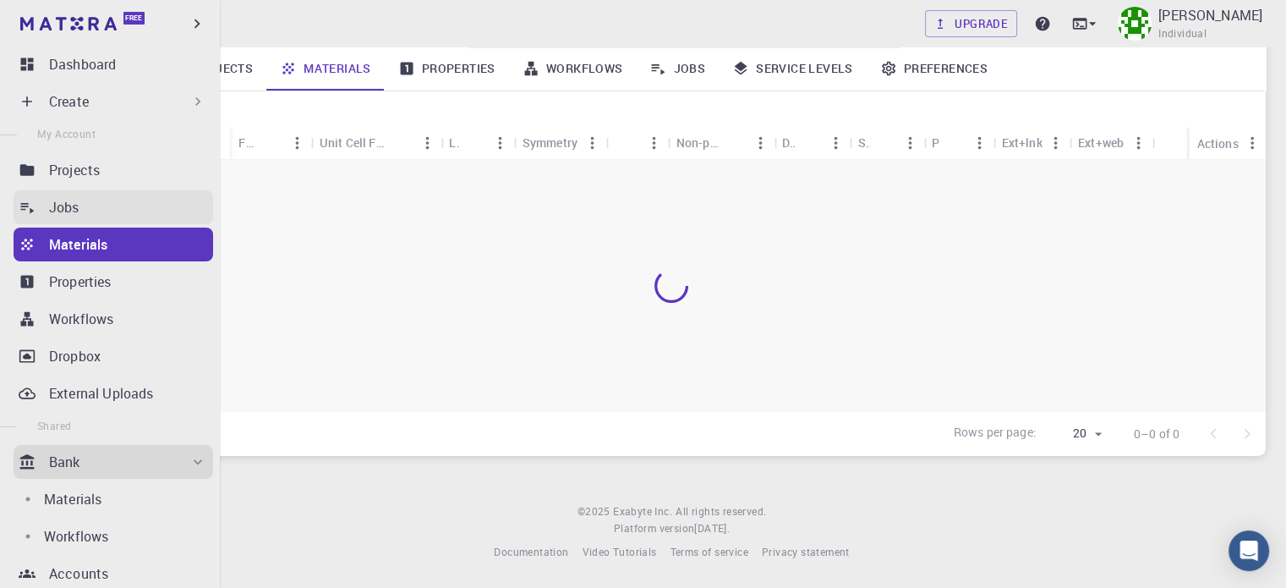
scroll to position [188, 0]
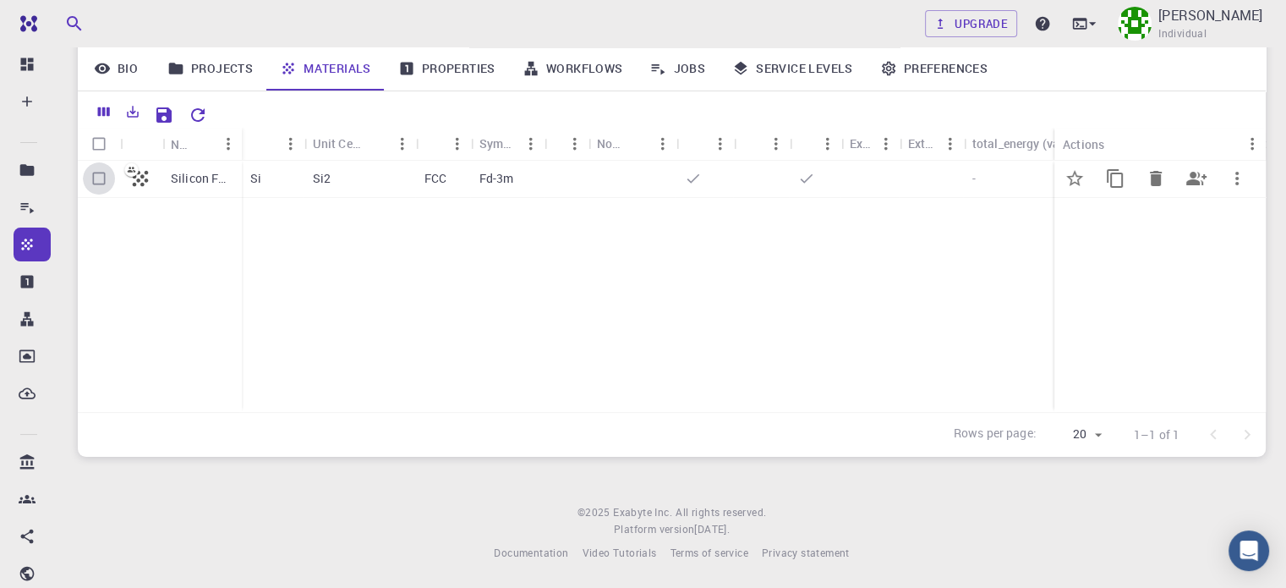
click at [91, 178] on input "Select row" at bounding box center [99, 178] width 32 height 32
checkbox input "true"
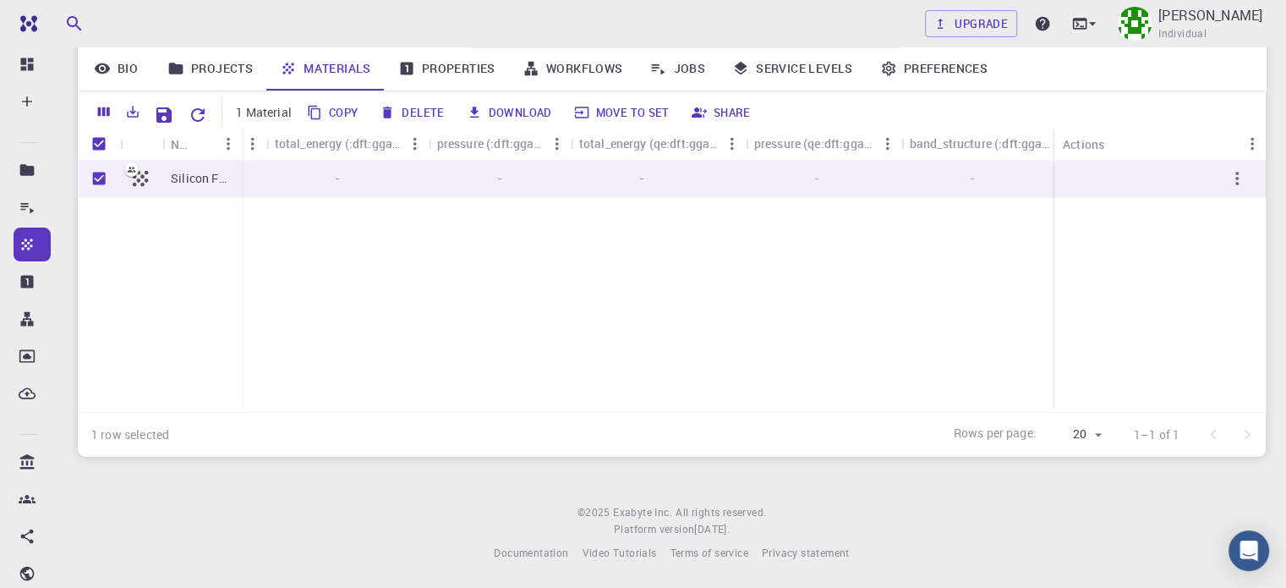
scroll to position [0, 1119]
drag, startPoint x: 529, startPoint y: 398, endPoint x: 653, endPoint y: 404, distance: 124.5
click at [653, 404] on div "Silicon FCC - - - - - - - - - -" at bounding box center [672, 286] width 1188 height 251
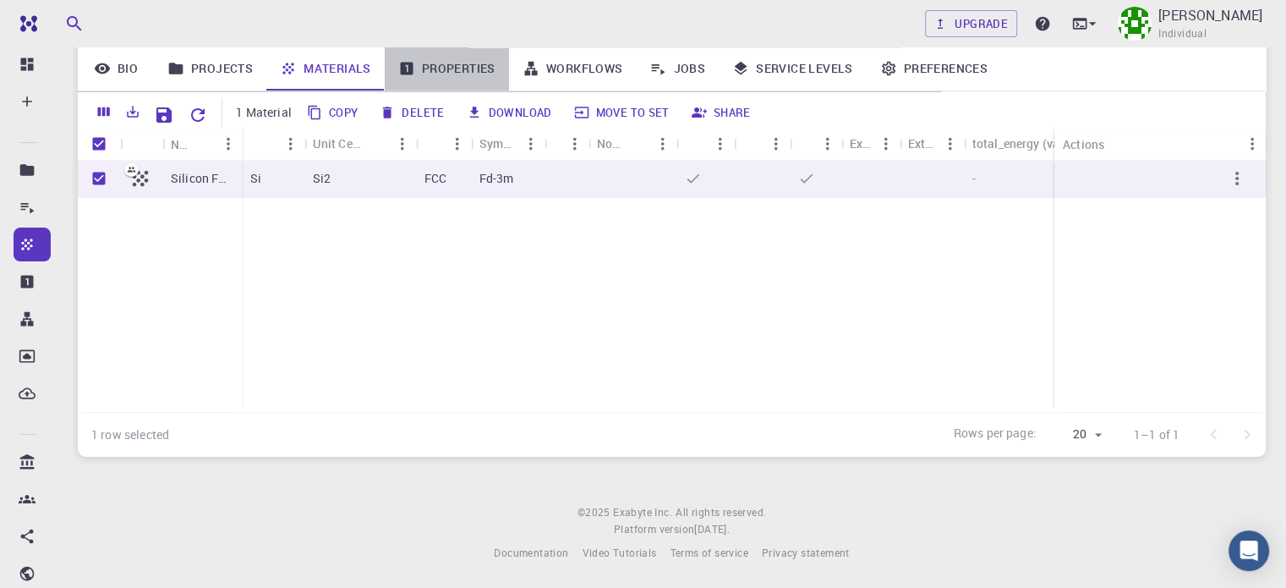
click at [472, 77] on link "Properties" at bounding box center [447, 69] width 124 height 44
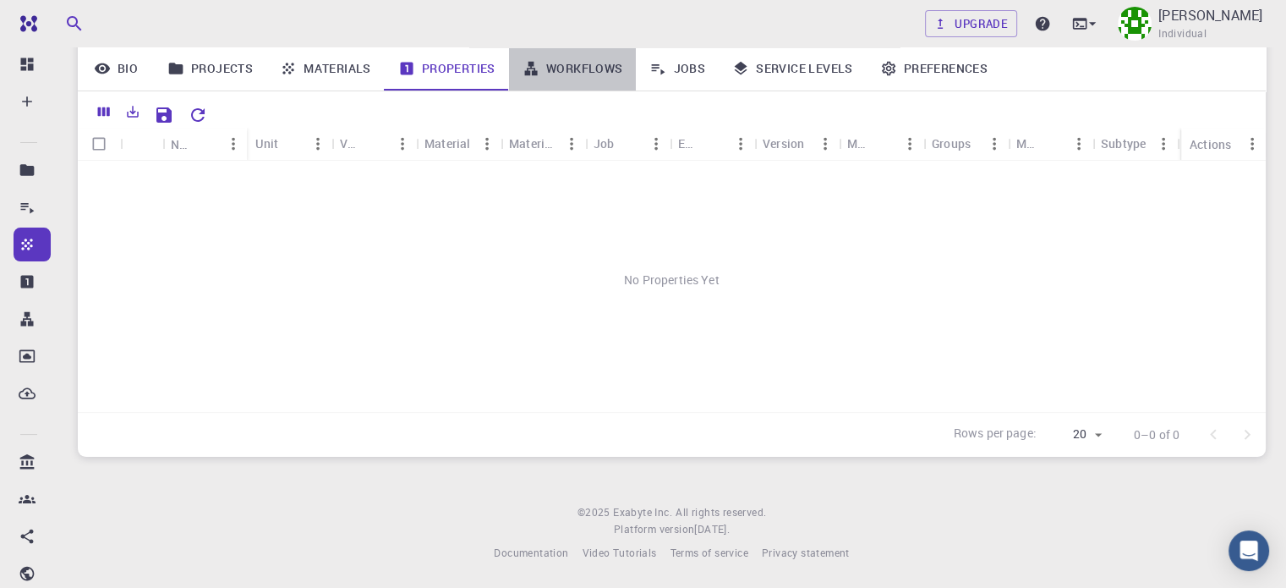
click at [565, 78] on link "Workflows" at bounding box center [573, 69] width 128 height 44
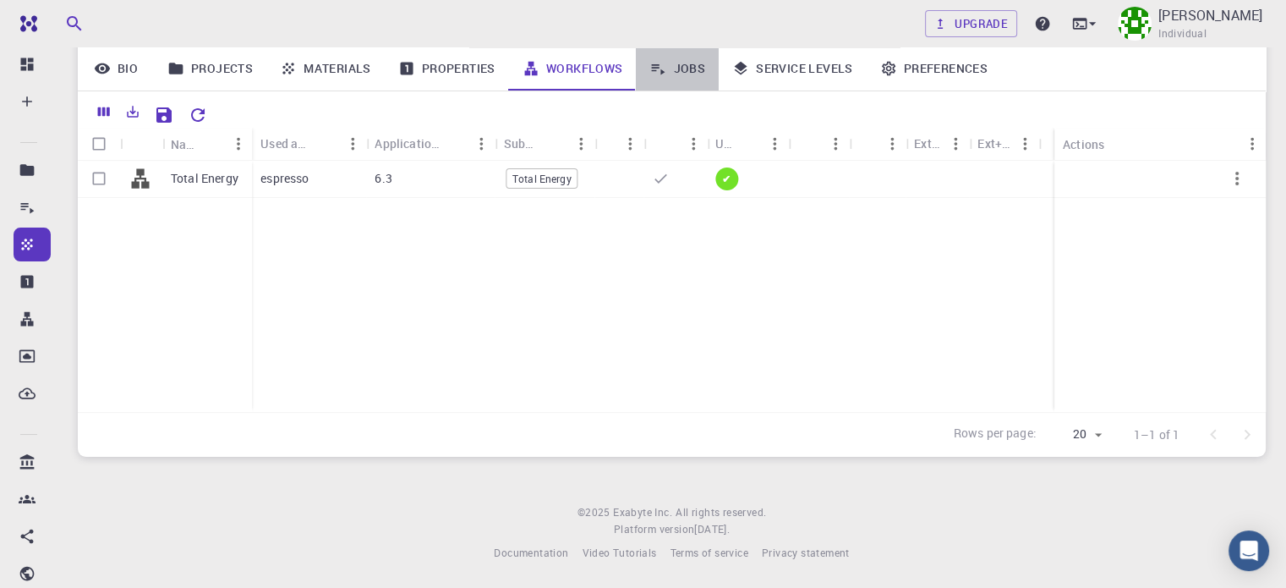
click at [690, 70] on link "Jobs" at bounding box center [677, 69] width 83 height 44
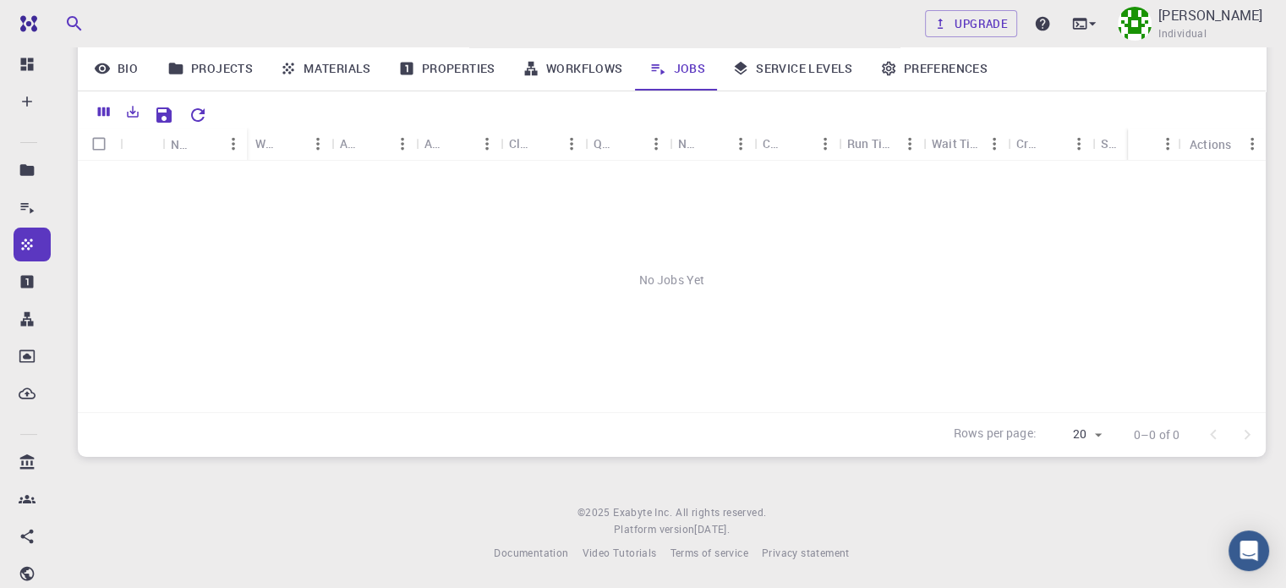
click at [792, 56] on link "Service Levels" at bounding box center [793, 69] width 148 height 44
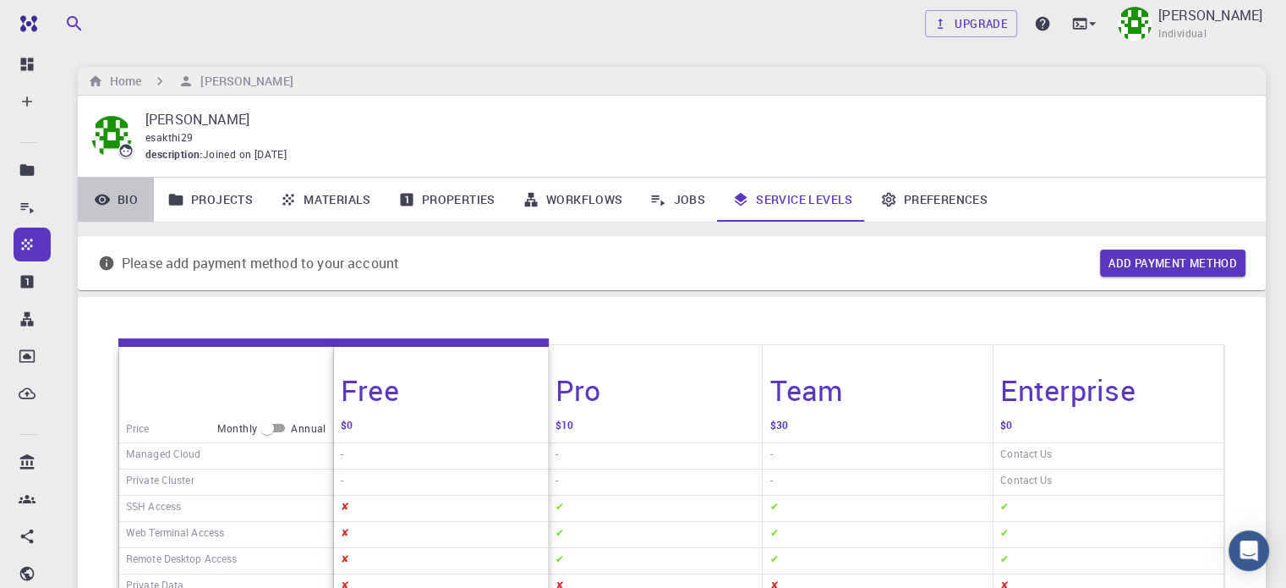
click at [129, 199] on link "Bio" at bounding box center [116, 200] width 76 height 44
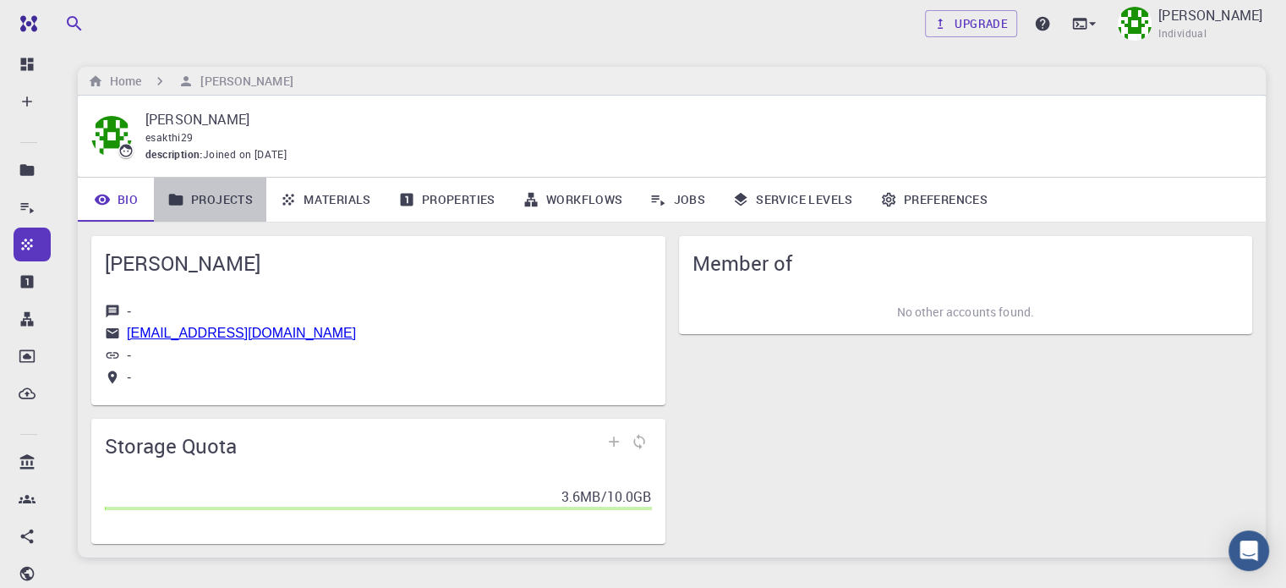
click at [217, 191] on link "Projects" at bounding box center [210, 200] width 112 height 44
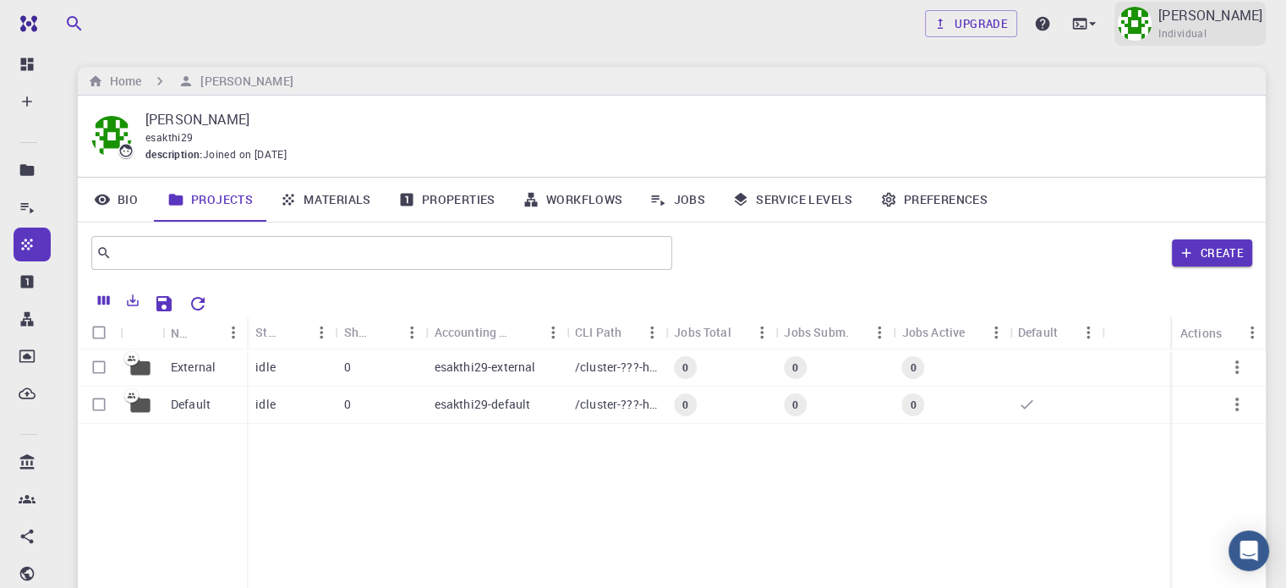
click at [1184, 28] on div "SAKTHIVEL Individual" at bounding box center [1190, 24] width 151 height 44
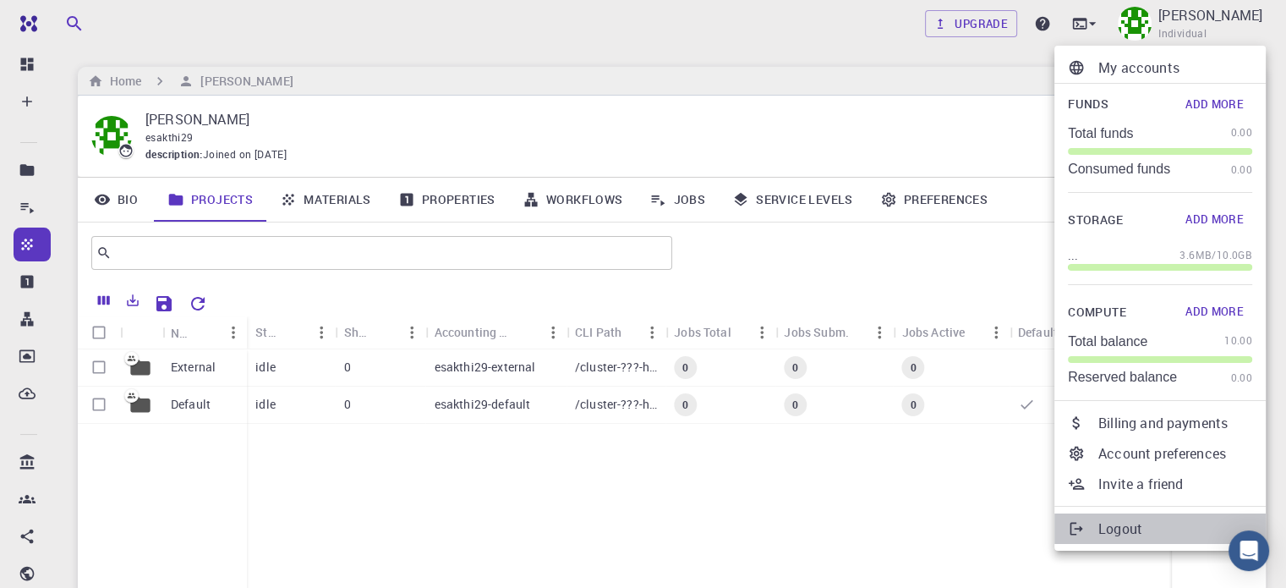
click at [1108, 530] on p "Logout" at bounding box center [1176, 528] width 154 height 20
